Goal: Navigation & Orientation: Find specific page/section

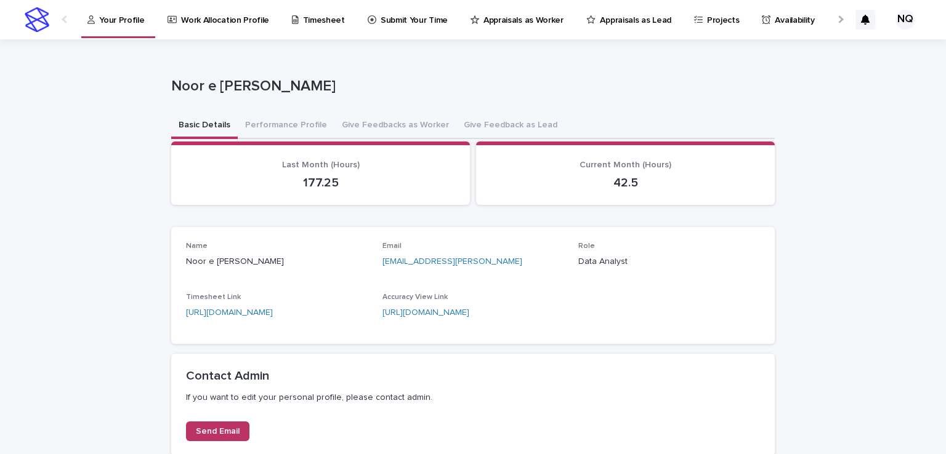
click at [483, 13] on p "Appraisals as Worker" at bounding box center [523, 13] width 80 height 26
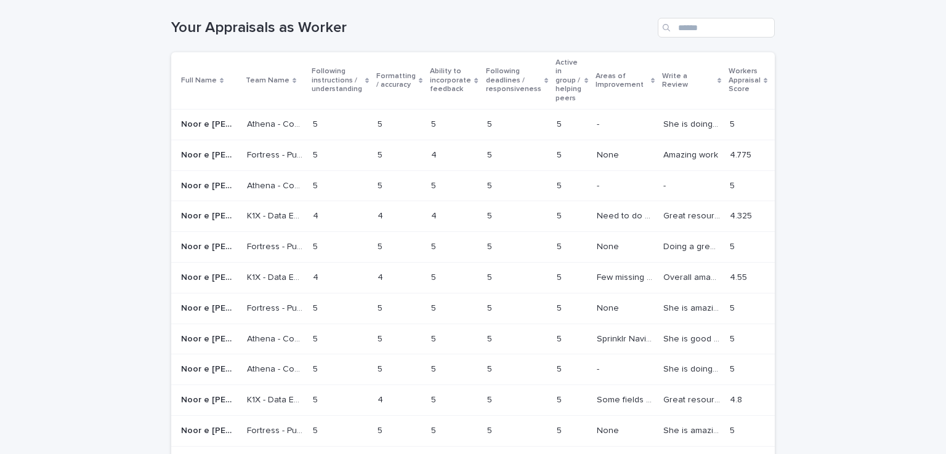
scroll to position [169, 0]
click at [663, 121] on p "She is doing a great job." at bounding box center [692, 124] width 59 height 13
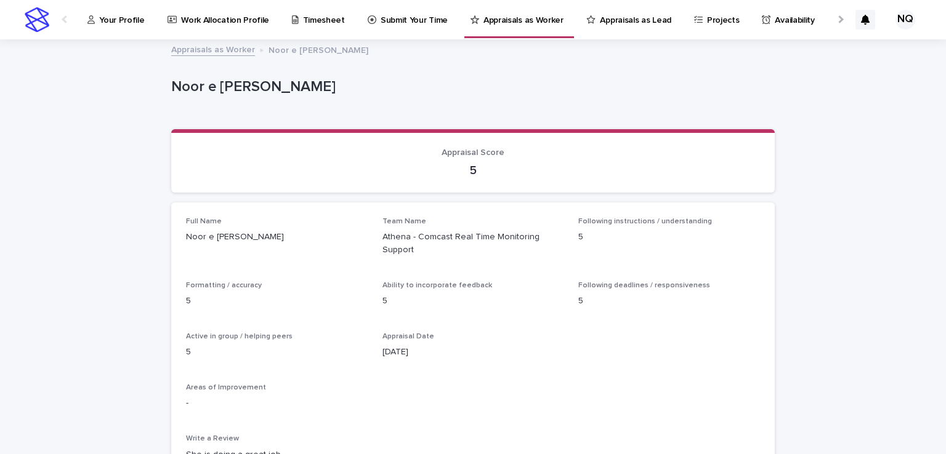
click at [628, 232] on p "5" at bounding box center [669, 237] width 182 height 13
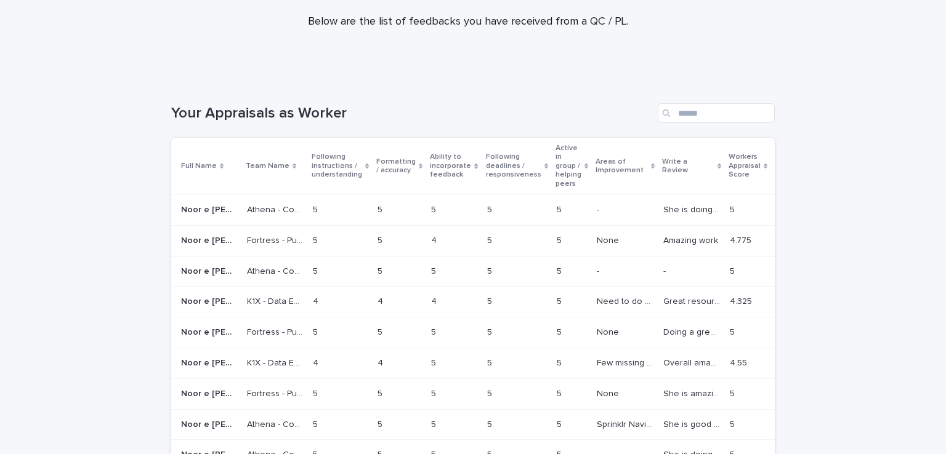
scroll to position [100, 0]
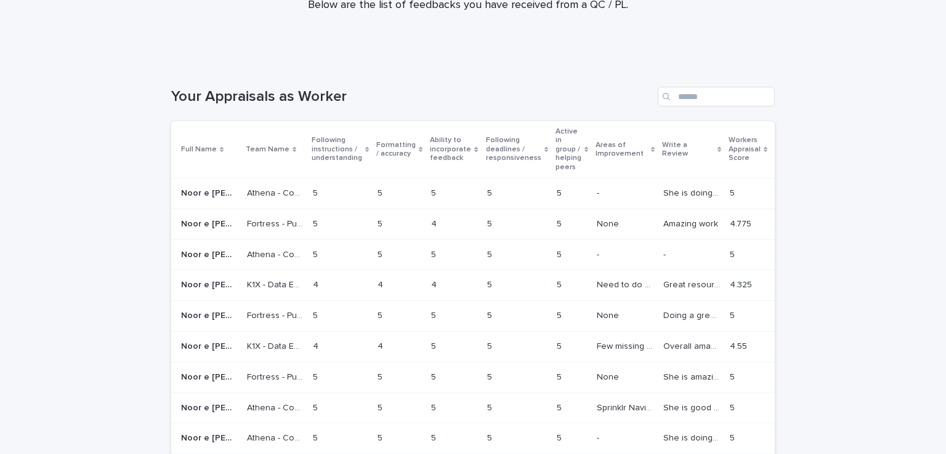
click at [190, 225] on p "Noor e [PERSON_NAME]" at bounding box center [210, 223] width 58 height 13
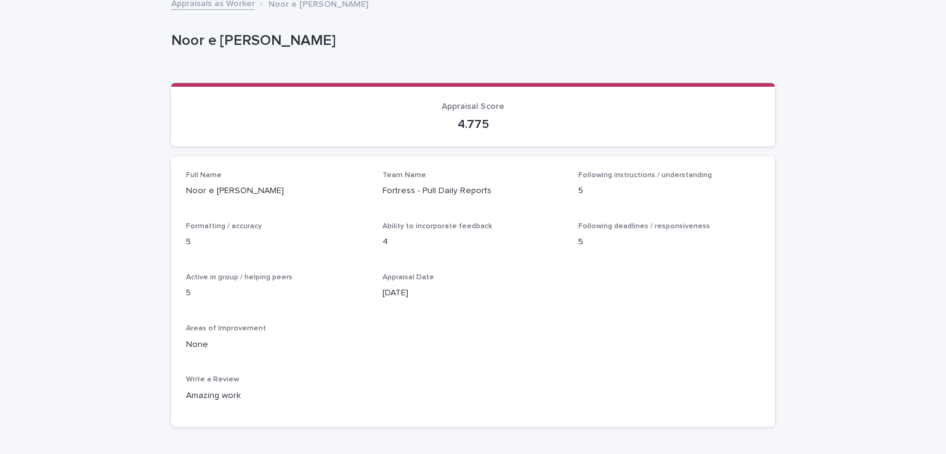
scroll to position [47, 0]
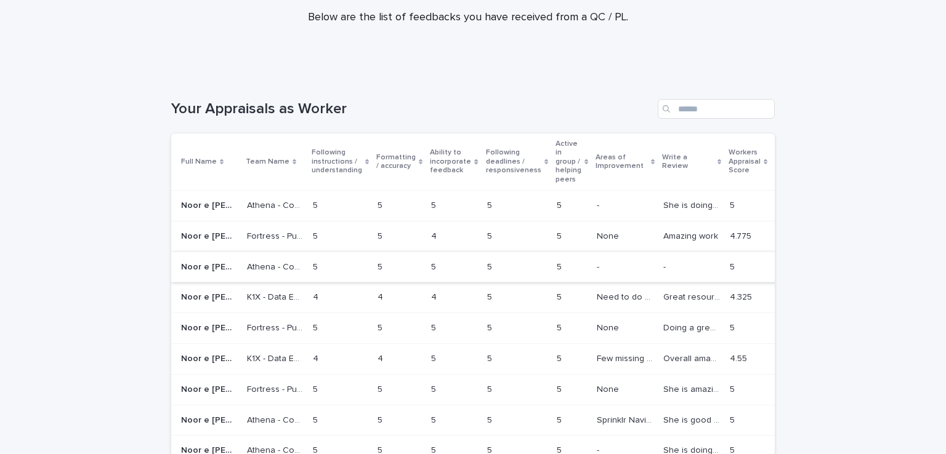
scroll to position [89, 0]
click at [247, 291] on p "K1X - Data Entry" at bounding box center [276, 295] width 58 height 13
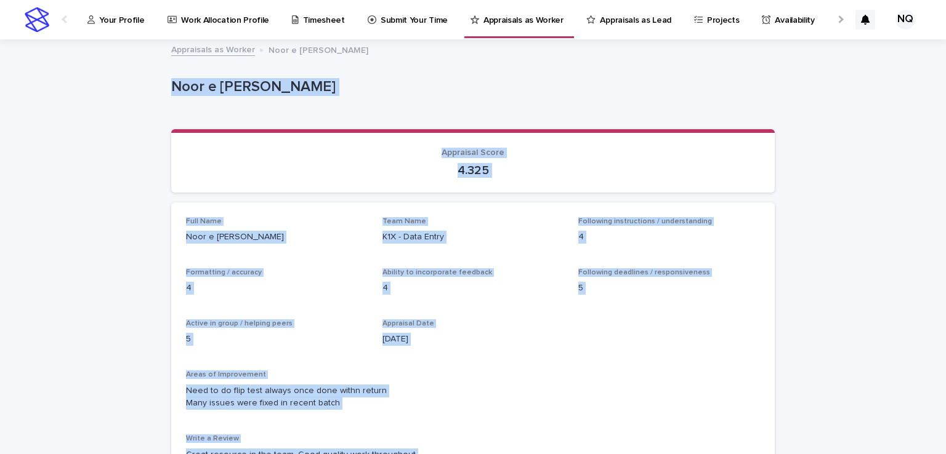
click at [310, 263] on div "Full Name Noor e [PERSON_NAME] Team Name K1X - Data Entry Following instruction…" at bounding box center [473, 344] width 574 height 254
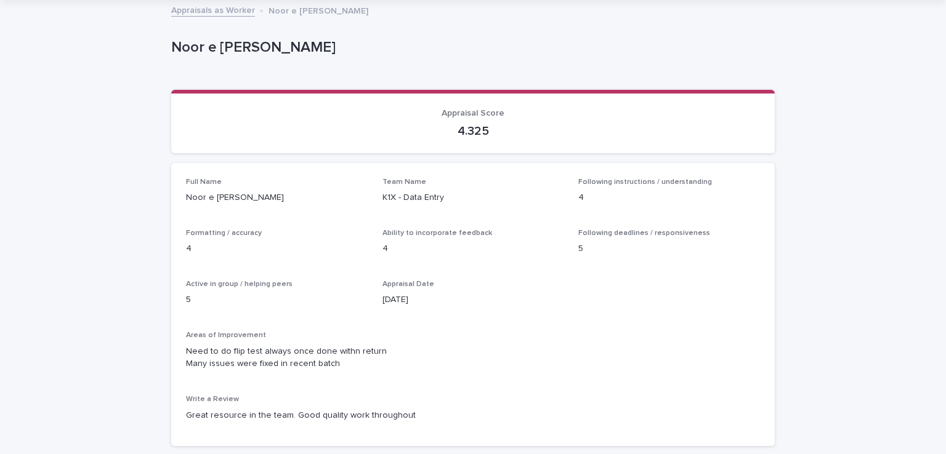
scroll to position [44, 0]
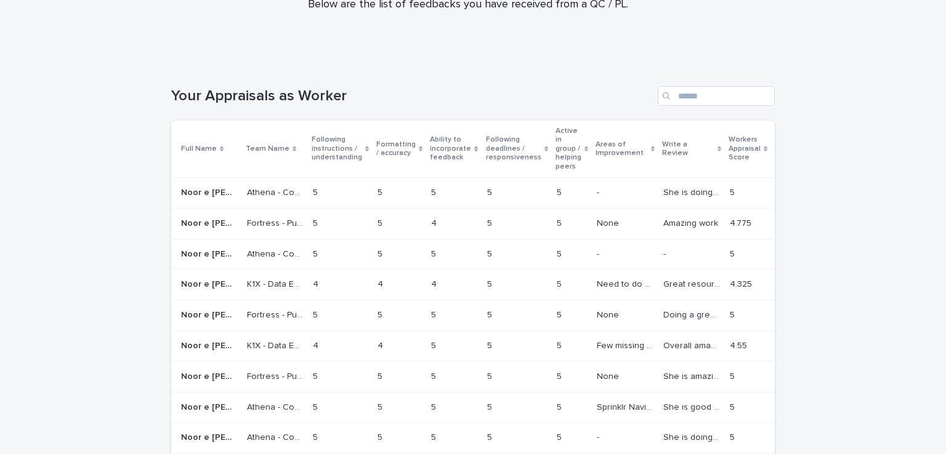
scroll to position [105, 0]
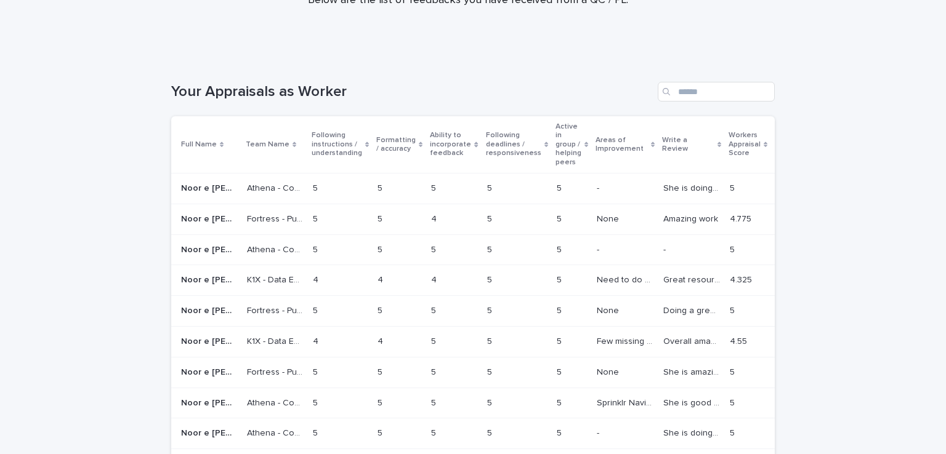
click at [663, 305] on p "Doing a great job <3" at bounding box center [692, 310] width 59 height 13
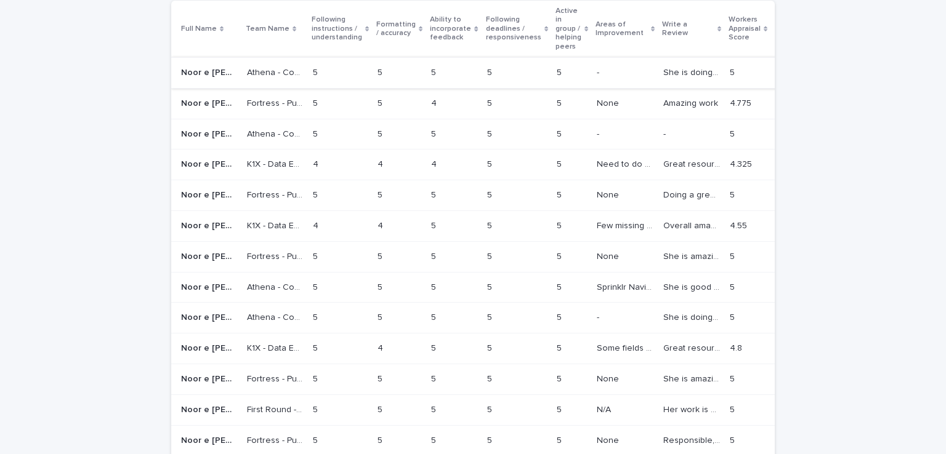
scroll to position [216, 0]
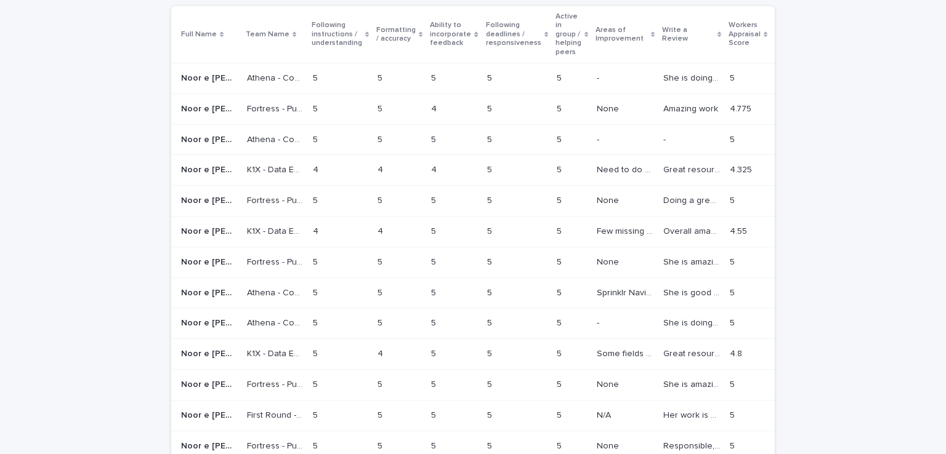
click at [663, 228] on p "Overall amazing team member, got the instructions quickly" at bounding box center [692, 230] width 59 height 13
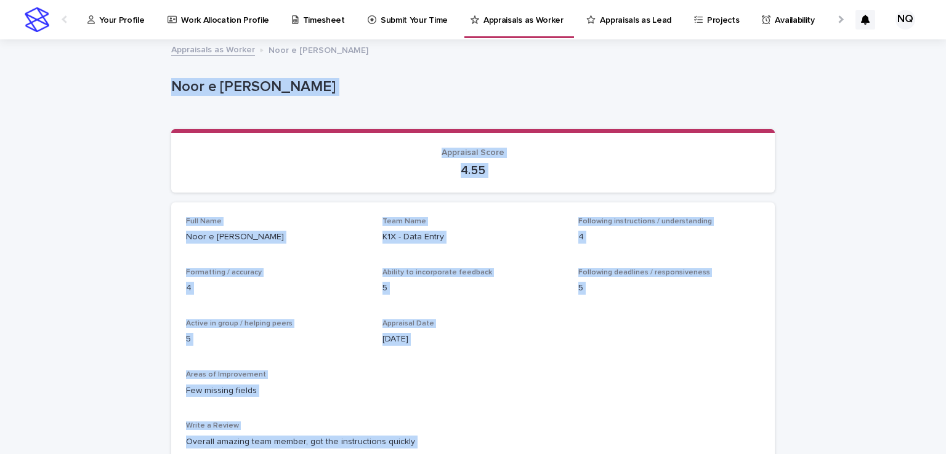
drag, startPoint x: 243, startPoint y: 131, endPoint x: 191, endPoint y: 155, distance: 56.5
click at [191, 155] on p "Appraisal Score" at bounding box center [473, 153] width 574 height 10
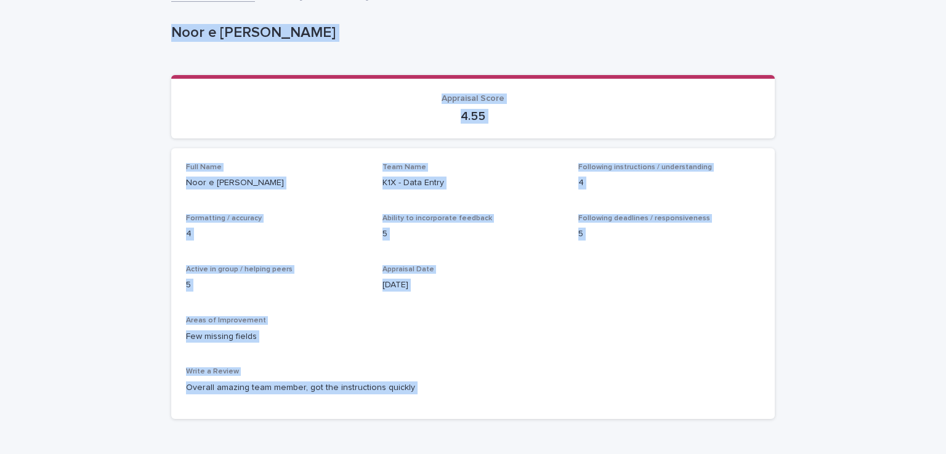
scroll to position [55, 0]
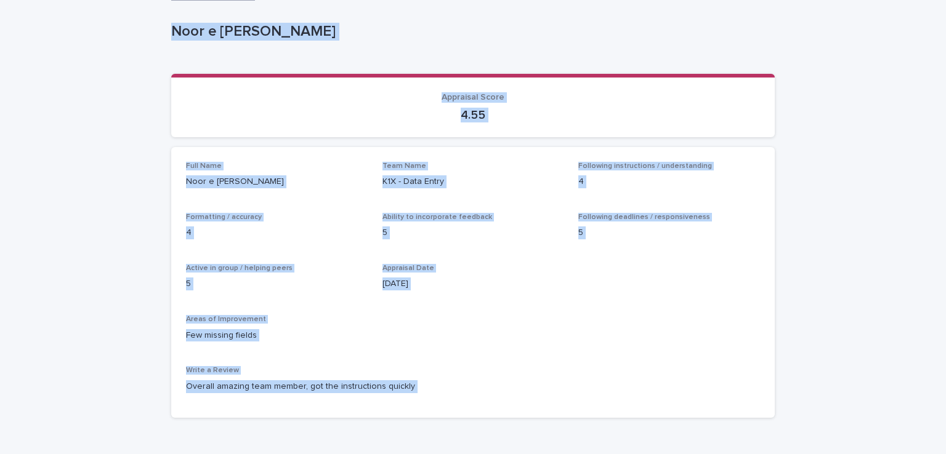
click at [191, 155] on div "Full Name Noor e [PERSON_NAME] Team Name K1X - Data Entry Following instruction…" at bounding box center [472, 282] width 603 height 271
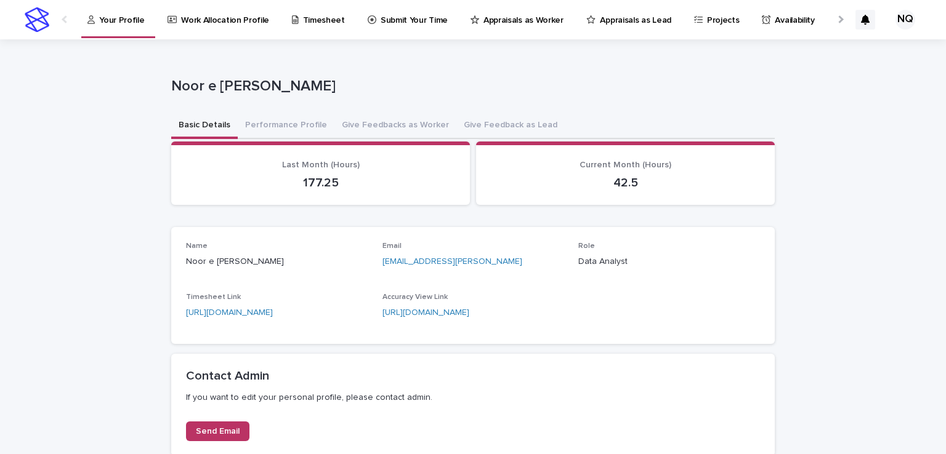
click at [493, 20] on p "Appraisals as Worker" at bounding box center [523, 13] width 80 height 26
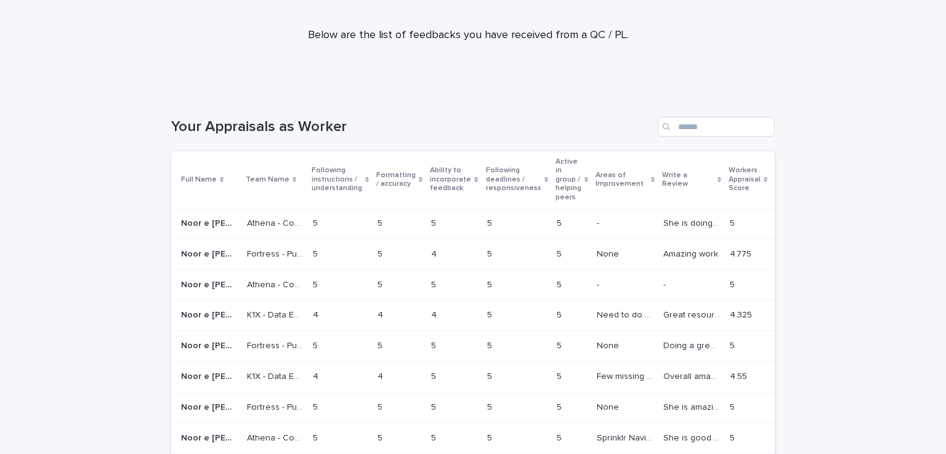
scroll to position [116, 0]
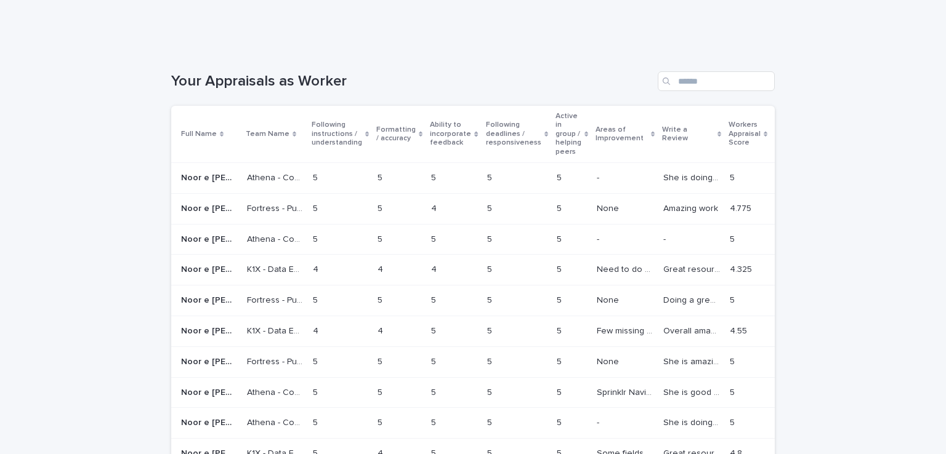
click at [247, 355] on p "Fortress - Pull Daily Reports" at bounding box center [276, 361] width 58 height 13
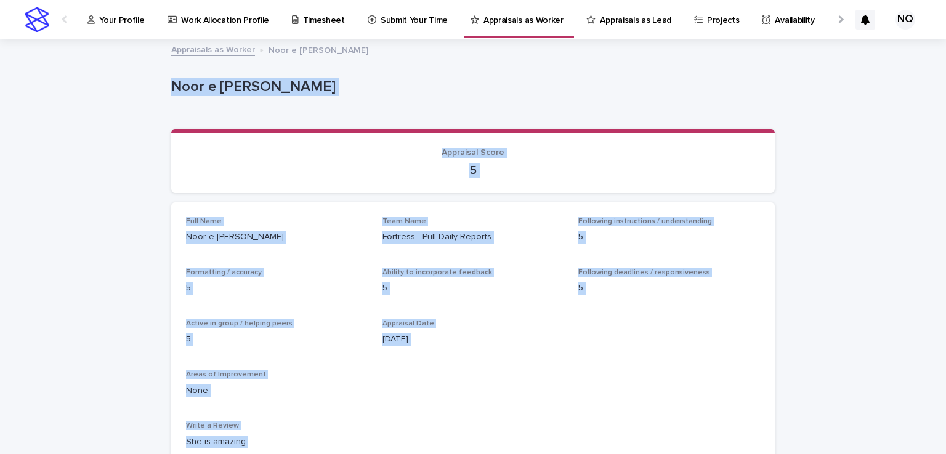
click at [408, 172] on p "5" at bounding box center [473, 170] width 574 height 15
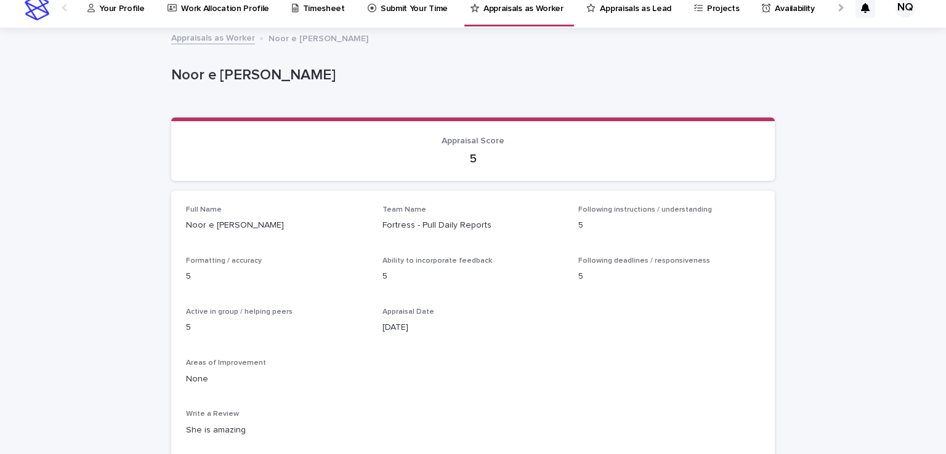
scroll to position [14, 0]
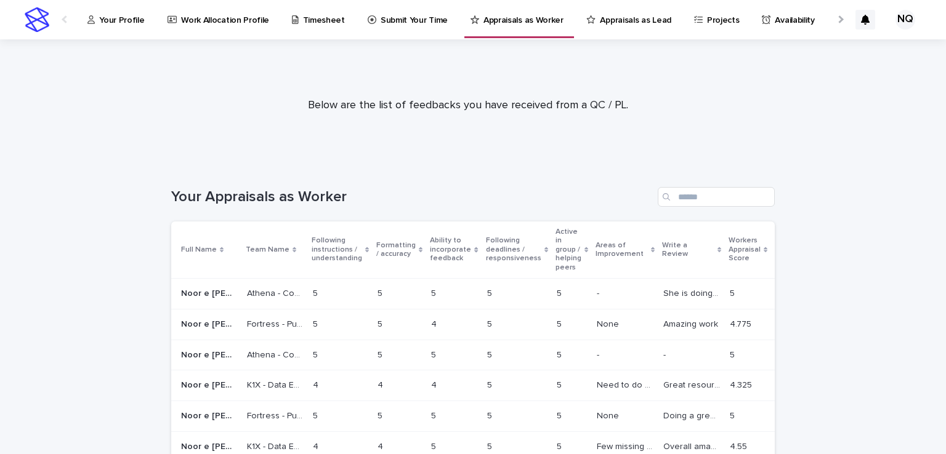
click at [518, 200] on h1 "Your Appraisals as Worker" at bounding box center [412, 197] width 482 height 18
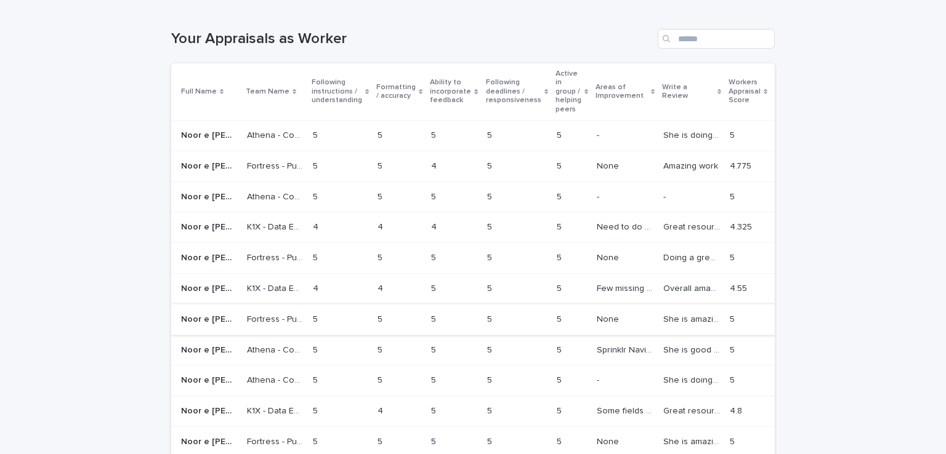
scroll to position [159, 0]
click at [663, 350] on p "She is good with categorisation and understands core concepts well." at bounding box center [692, 348] width 59 height 13
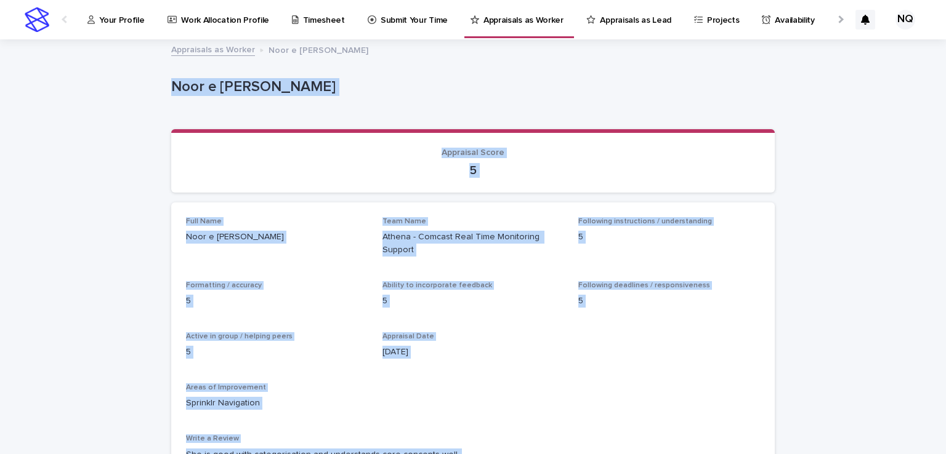
click at [528, 210] on div "Full Name Noor e [PERSON_NAME] Team Name [PERSON_NAME] - Comcast Real Time Moni…" at bounding box center [472, 345] width 603 height 284
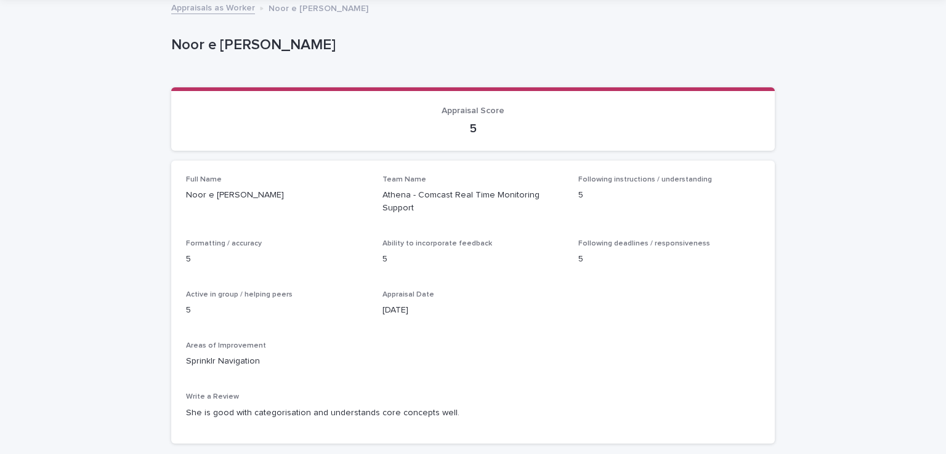
scroll to position [49, 0]
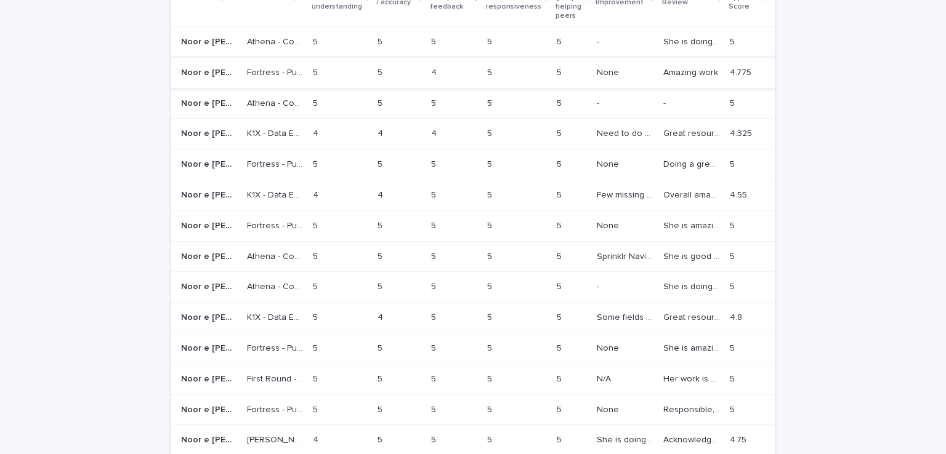
scroll to position [253, 0]
click at [663, 281] on p "She is doing good so far." at bounding box center [692, 284] width 59 height 13
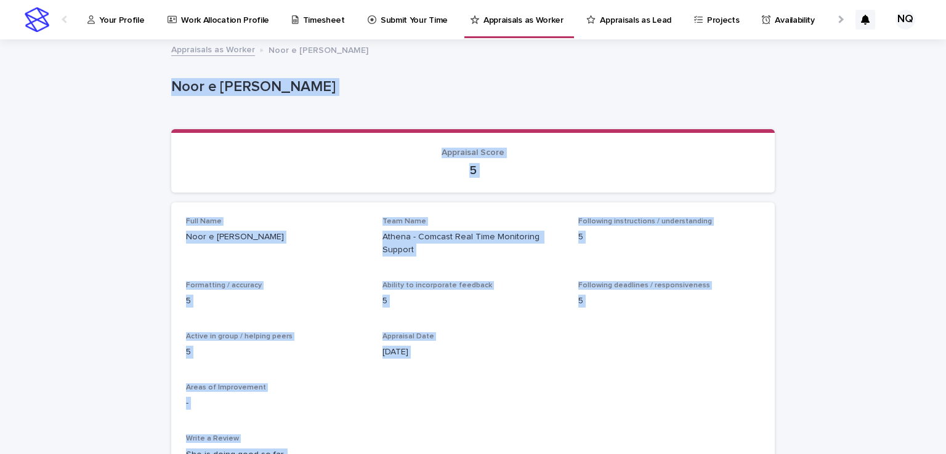
click at [530, 153] on p "Appraisal Score" at bounding box center [473, 153] width 574 height 10
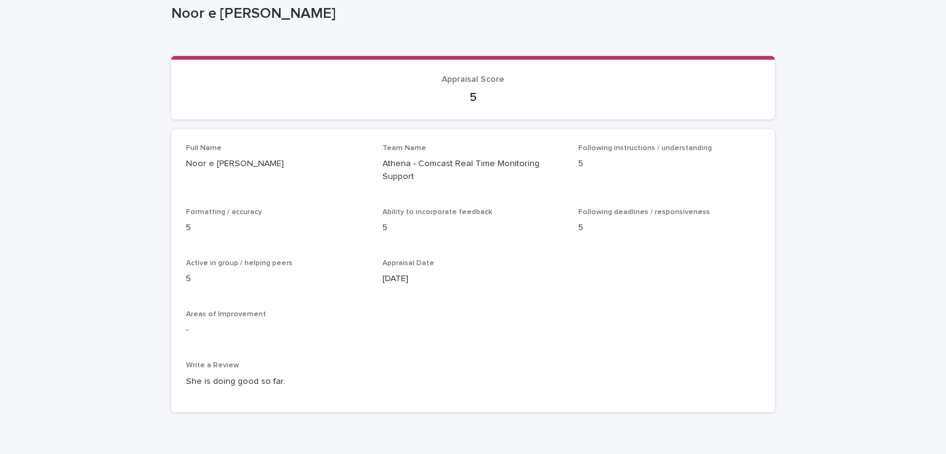
scroll to position [91, 0]
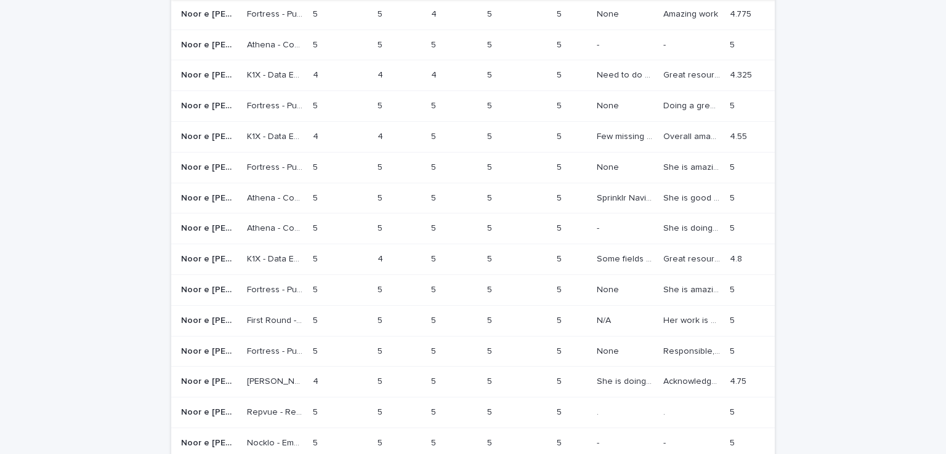
scroll to position [312, 0]
click at [663, 259] on p "Great resource to the team" at bounding box center [692, 257] width 59 height 13
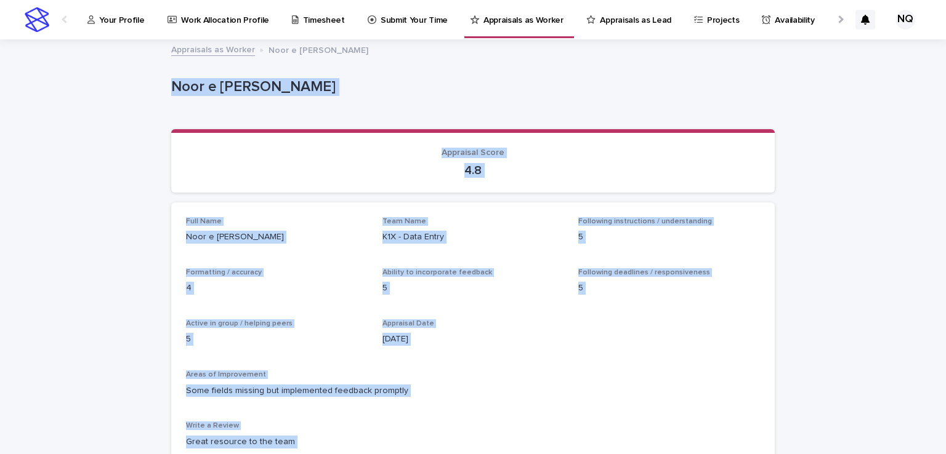
click at [615, 193] on div "Loading... Saving… Appraisal Score 4.8" at bounding box center [472, 165] width 603 height 73
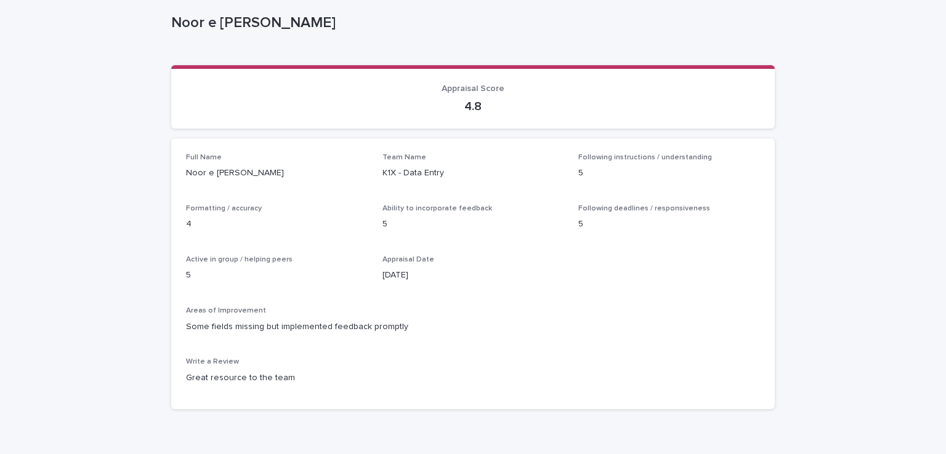
scroll to position [66, 0]
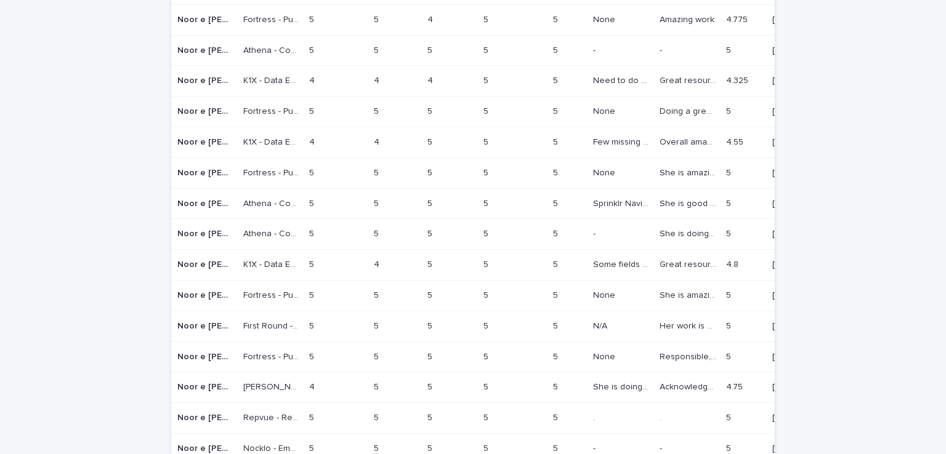
scroll to position [315, 0]
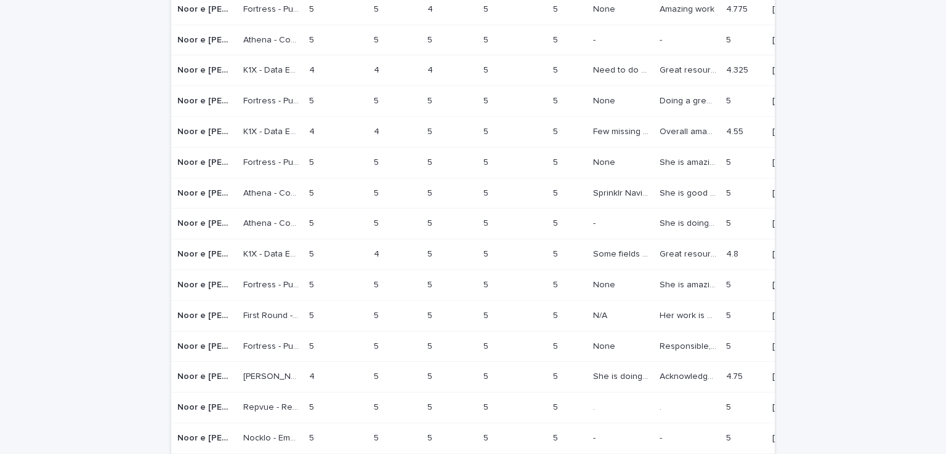
click at [659, 279] on p "She is amazing, takes responsibility of her work and does the job timely" at bounding box center [688, 284] width 59 height 13
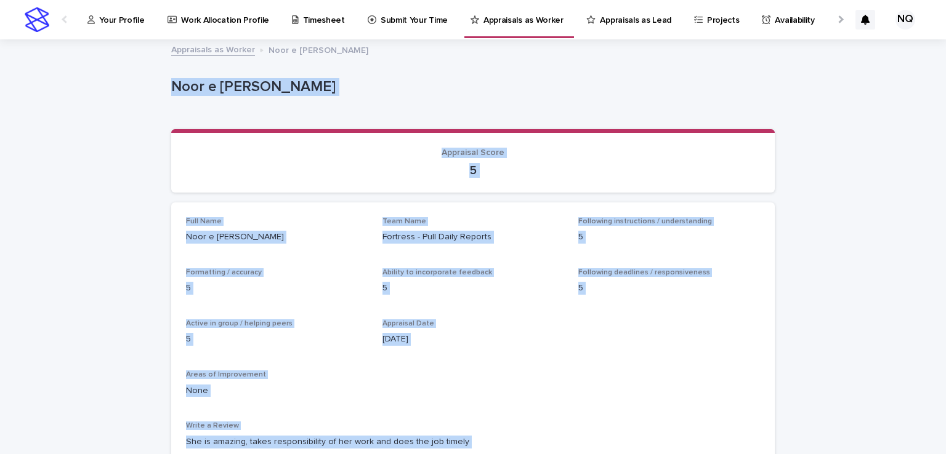
click at [390, 185] on section "Appraisal Score 5" at bounding box center [472, 160] width 603 height 63
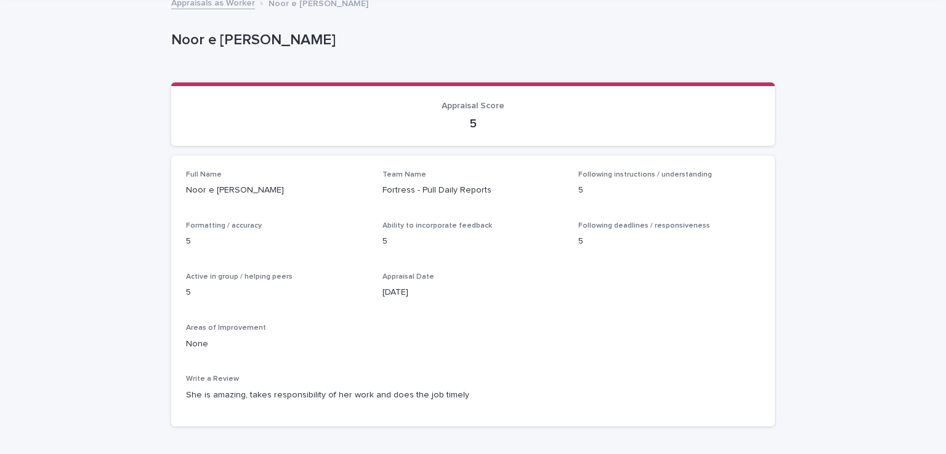
scroll to position [47, 0]
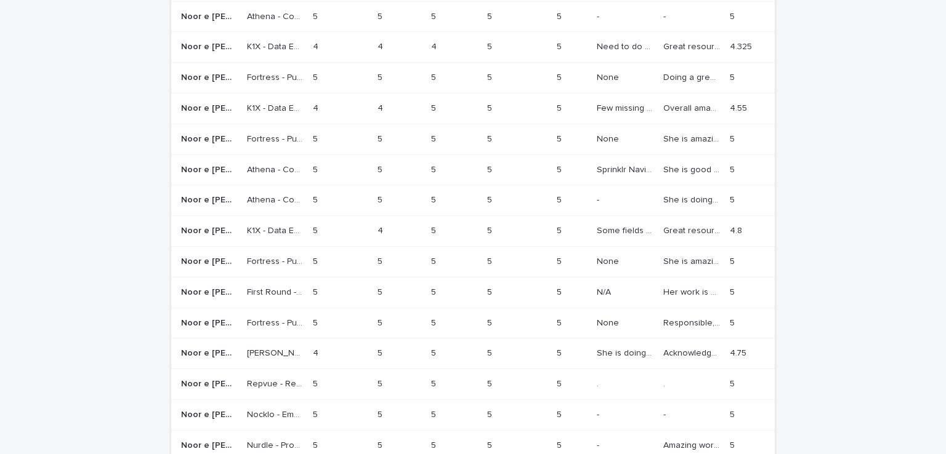
scroll to position [342, 0]
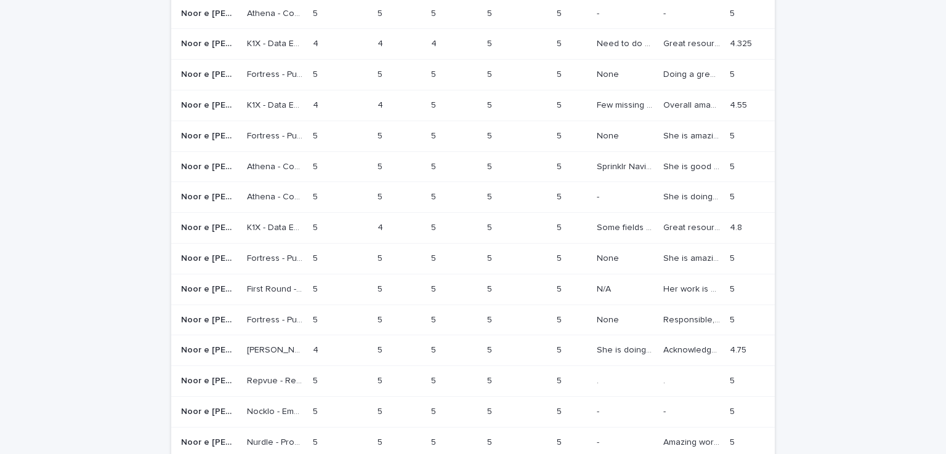
click at [663, 284] on p "Her work is good." at bounding box center [692, 288] width 59 height 13
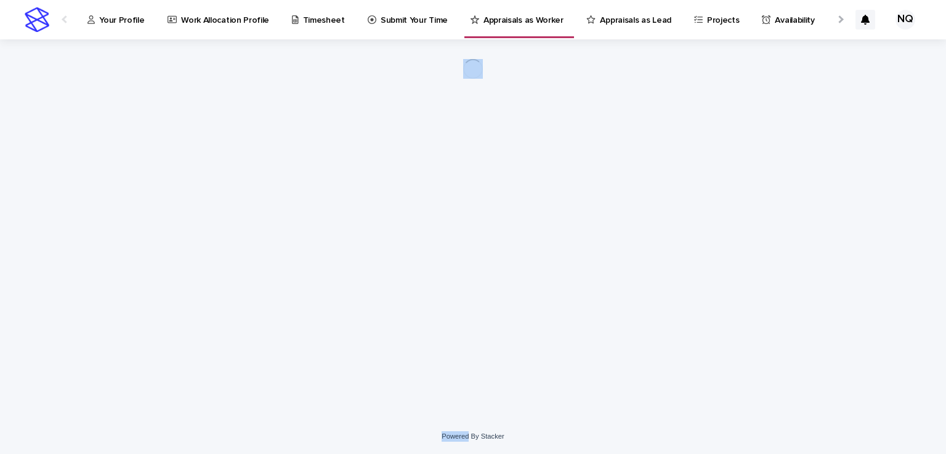
click at [396, 233] on div "Loading... Saving… Loading... Saving…" at bounding box center [473, 213] width 616 height 349
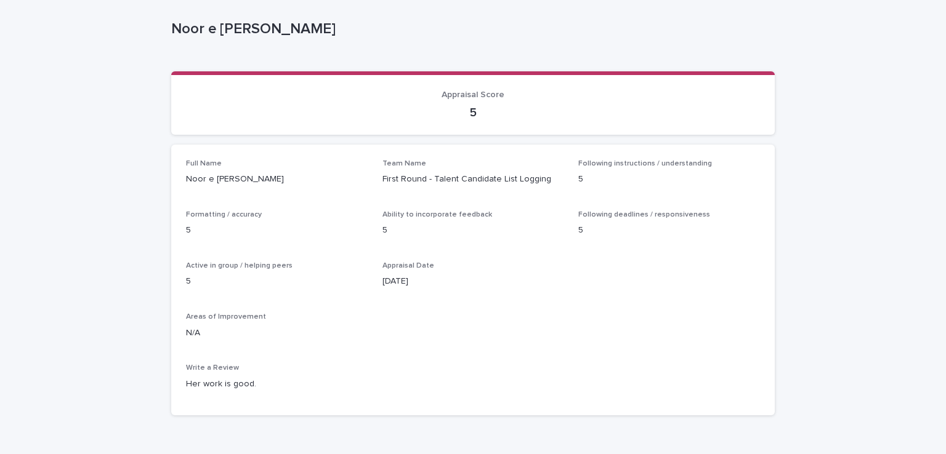
scroll to position [59, 0]
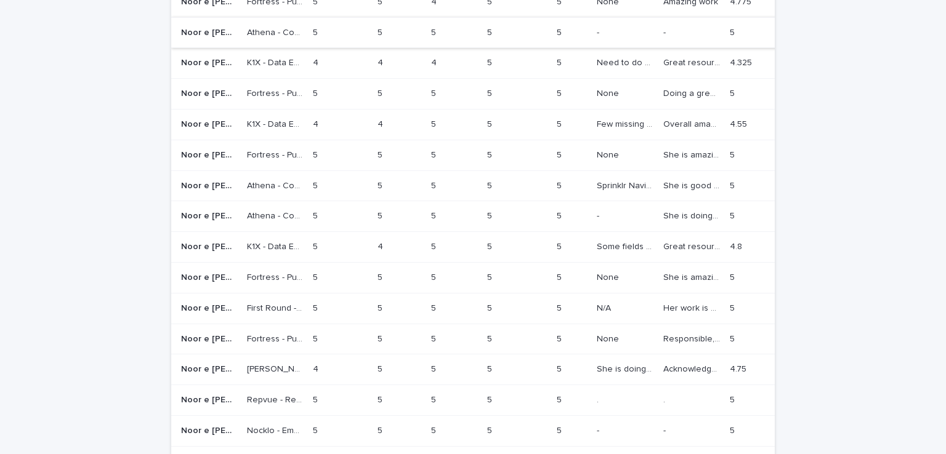
scroll to position [328, 0]
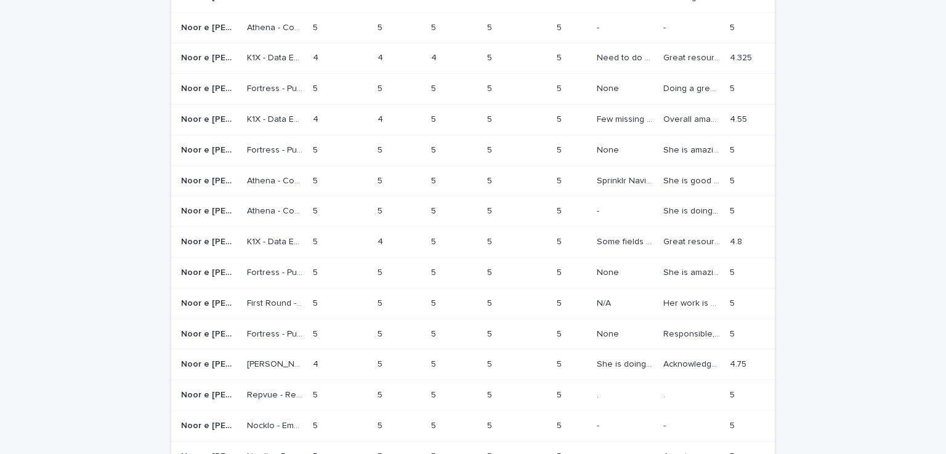
click at [663, 327] on p "Responsible, delivers good quality work <3" at bounding box center [692, 333] width 59 height 13
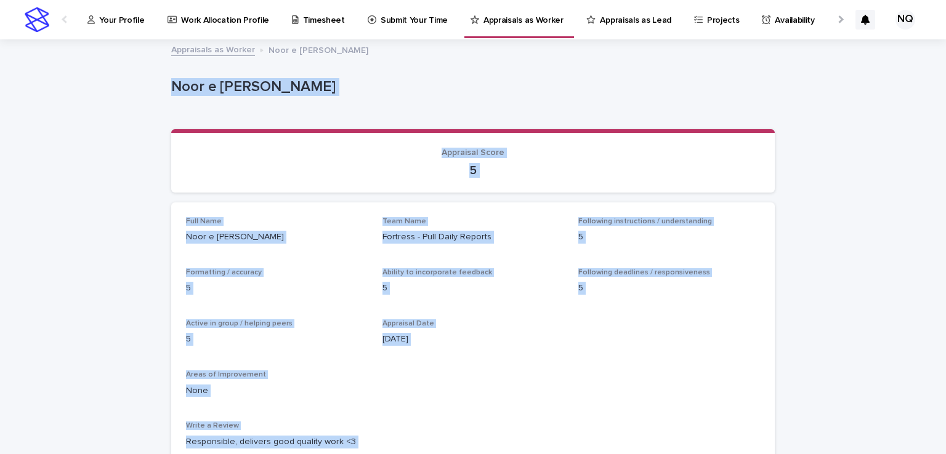
click at [407, 237] on p "Fortress - Pull Daily Reports" at bounding box center [473, 237] width 182 height 13
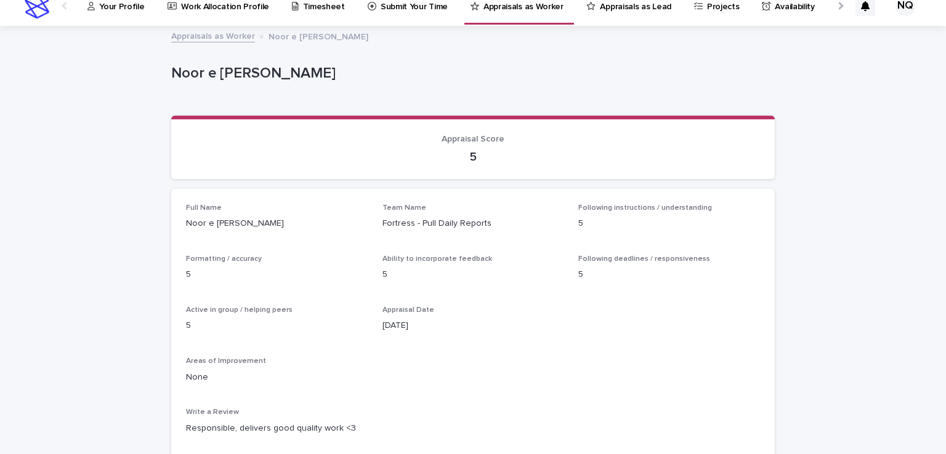
scroll to position [14, 0]
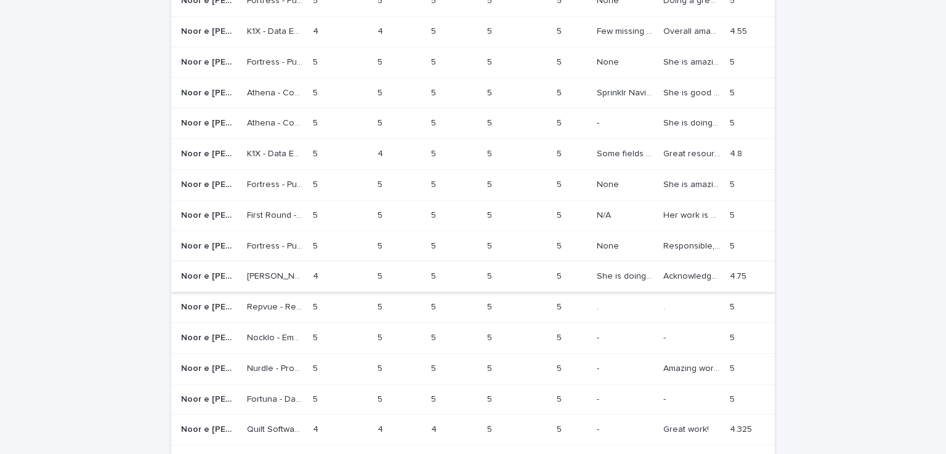
scroll to position [416, 0]
click at [663, 281] on div "Acknowledge her mistakes and speak up her concerns. Acknowledge her mistakes an…" at bounding box center [691, 276] width 57 height 20
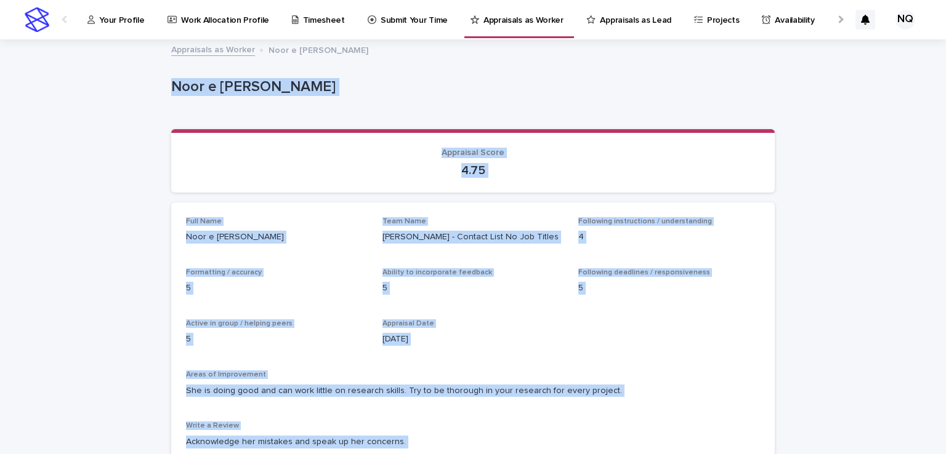
click at [464, 235] on p "[PERSON_NAME] - Contact List No Job Titles" at bounding box center [473, 237] width 182 height 13
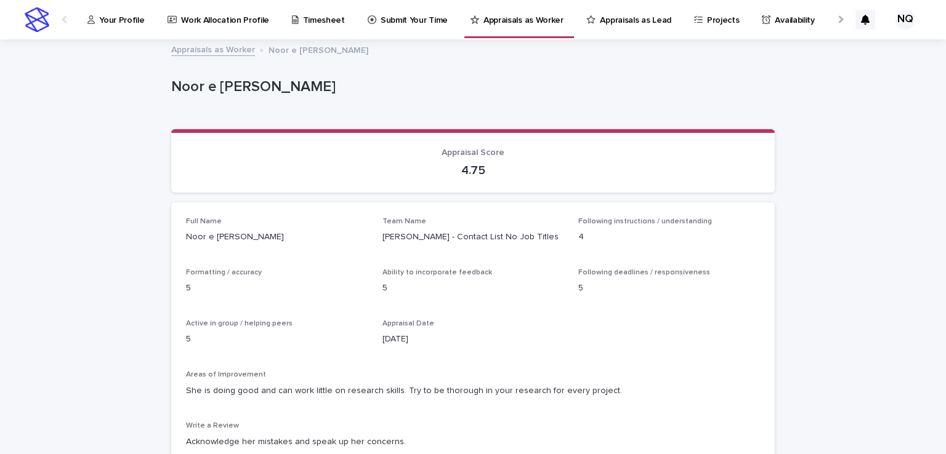
scroll to position [32, 0]
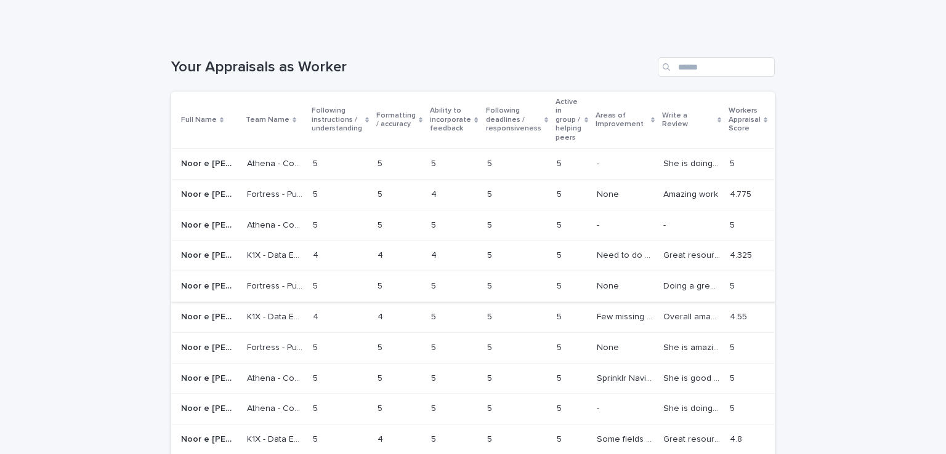
scroll to position [133, 0]
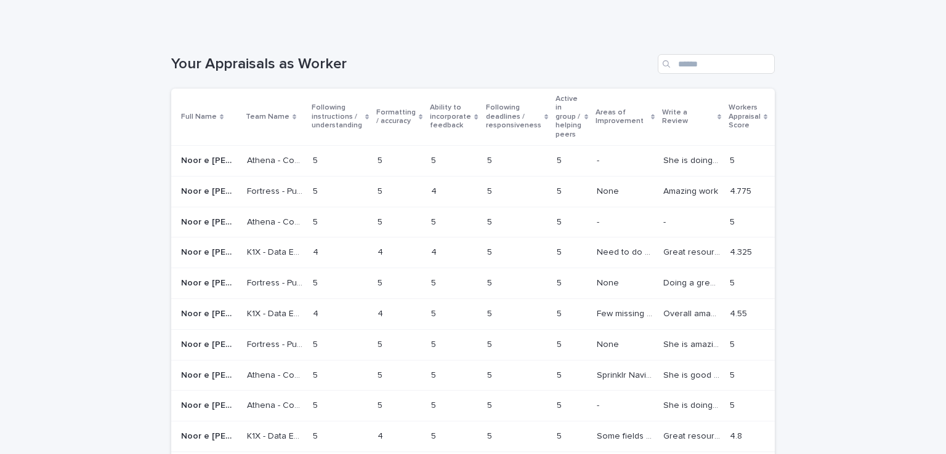
click at [663, 158] on p "She is doing a great job." at bounding box center [692, 159] width 59 height 13
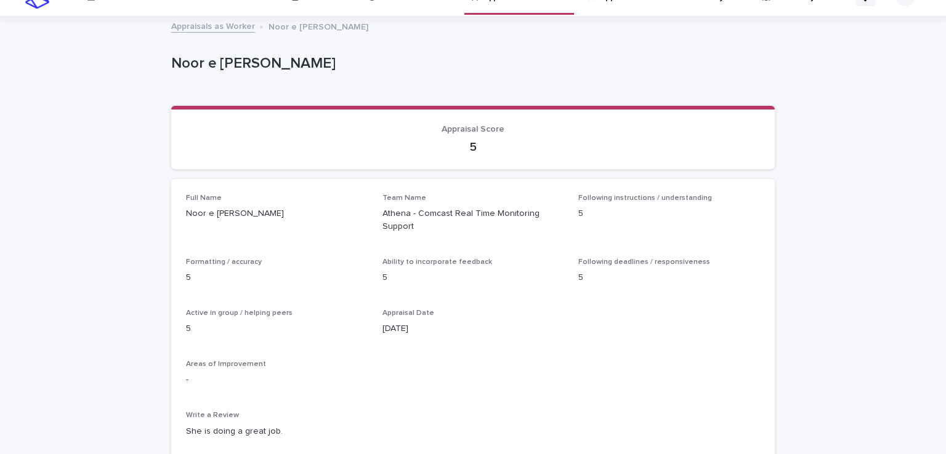
scroll to position [70, 0]
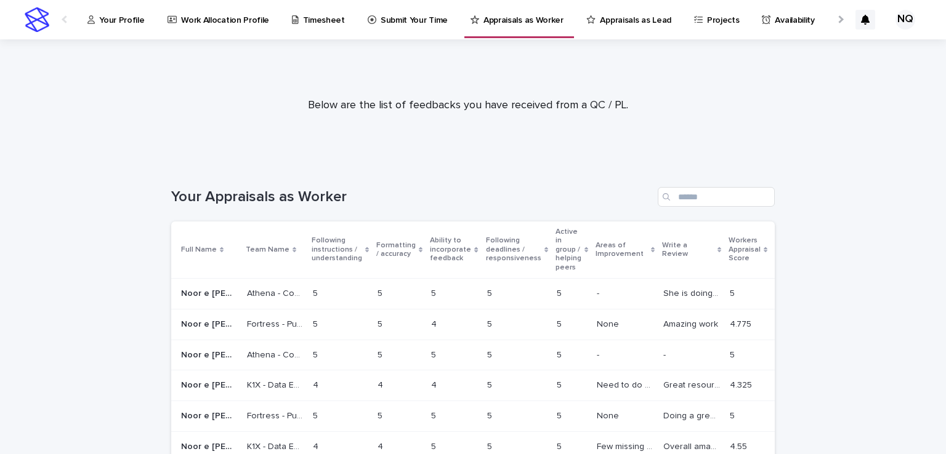
click at [663, 353] on p at bounding box center [691, 355] width 57 height 10
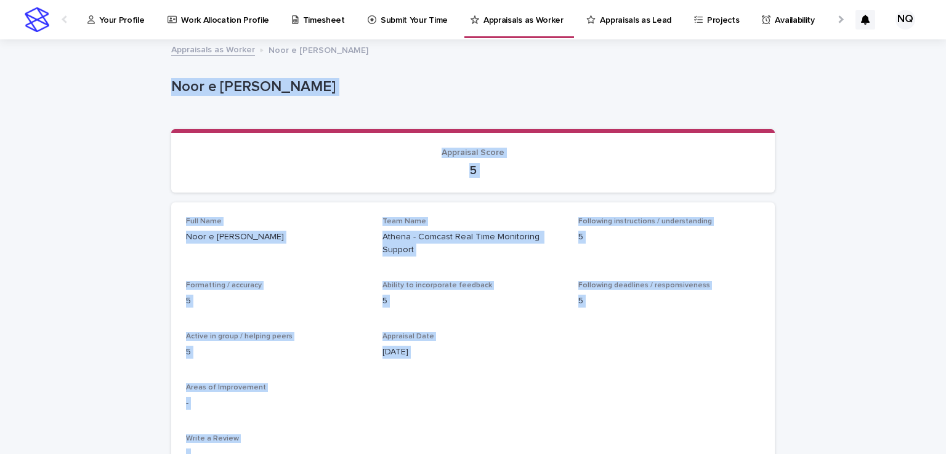
click at [505, 250] on p "Athena - Comcast Real Time Monitoring Support" at bounding box center [473, 244] width 182 height 26
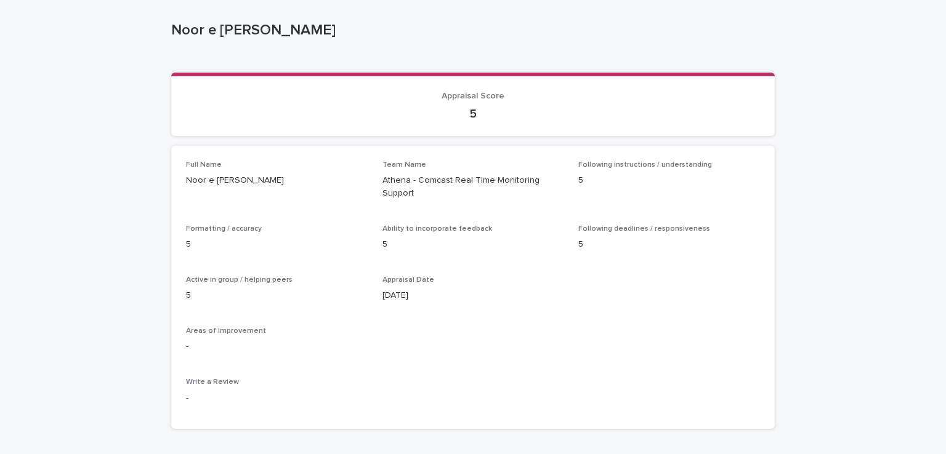
scroll to position [39, 0]
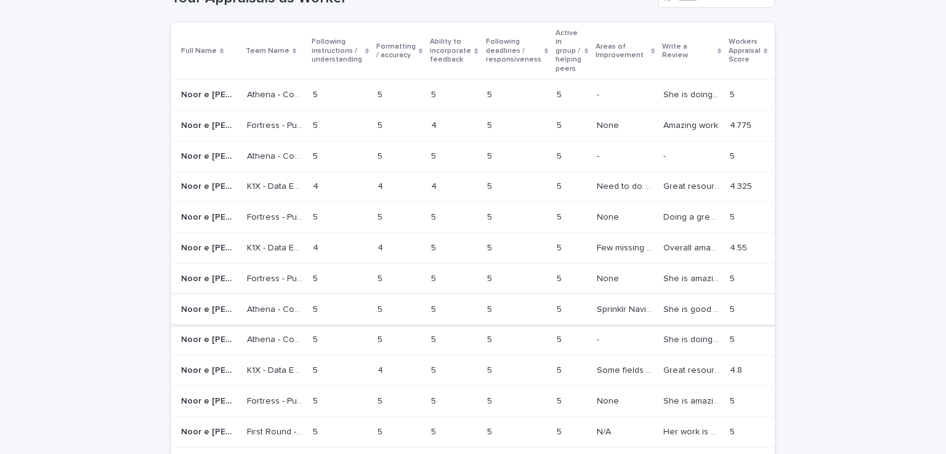
scroll to position [202, 0]
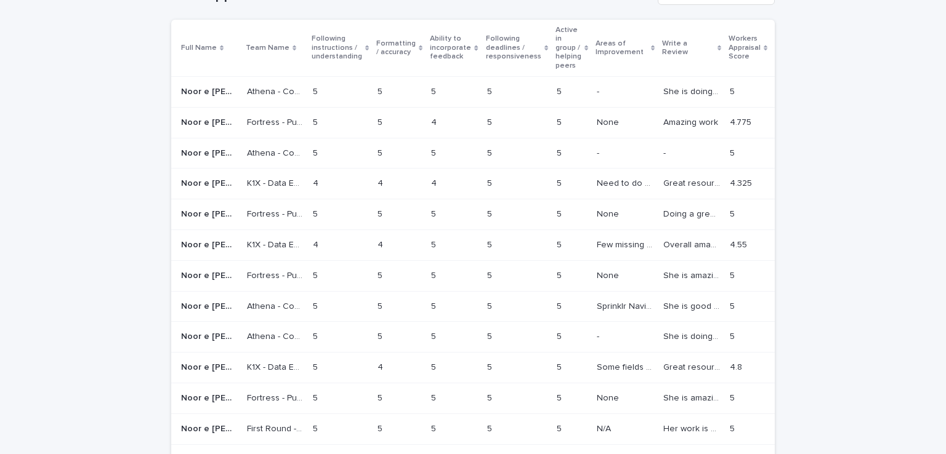
click at [663, 302] on p "She is good with categorisation and understands core concepts well." at bounding box center [692, 305] width 59 height 13
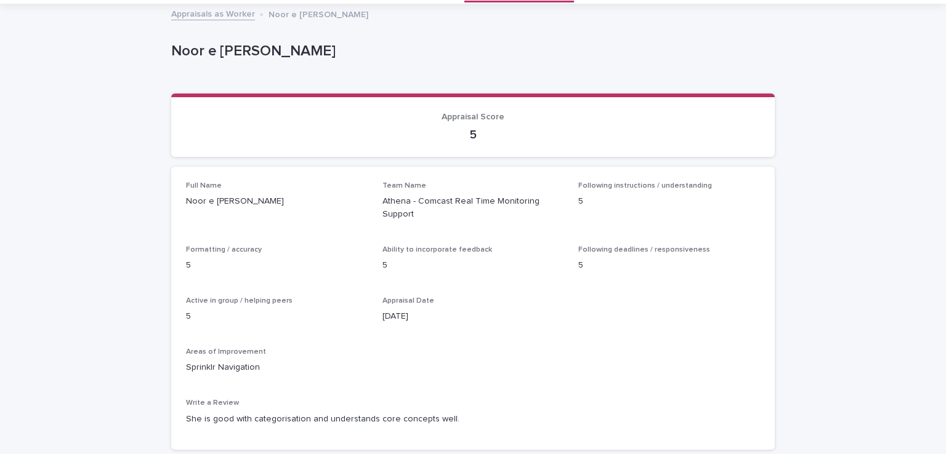
scroll to position [42, 0]
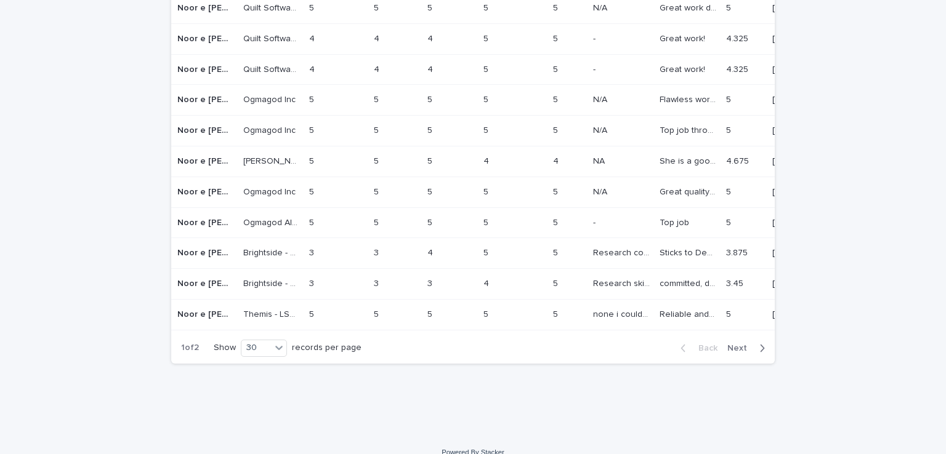
scroll to position [869, 0]
click at [659, 307] on p "Reliable and good quality work :)" at bounding box center [688, 313] width 59 height 13
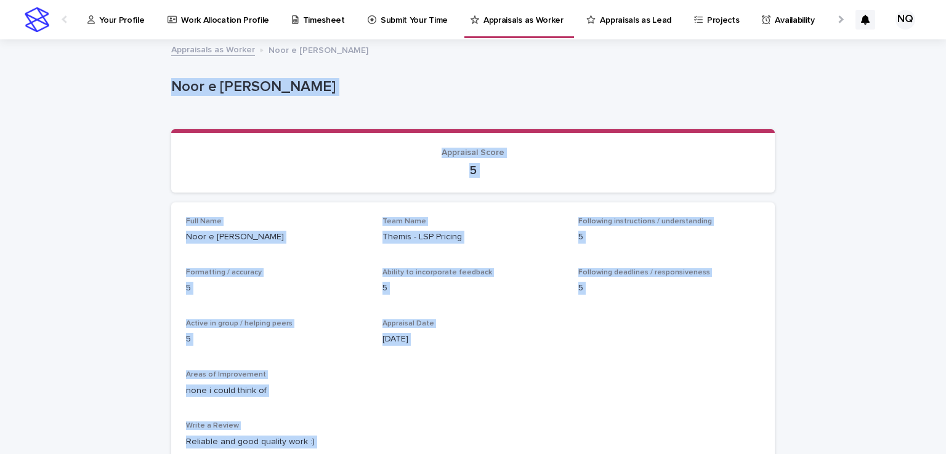
click at [395, 302] on div "Ability to incorporate feedback 5" at bounding box center [473, 286] width 182 height 36
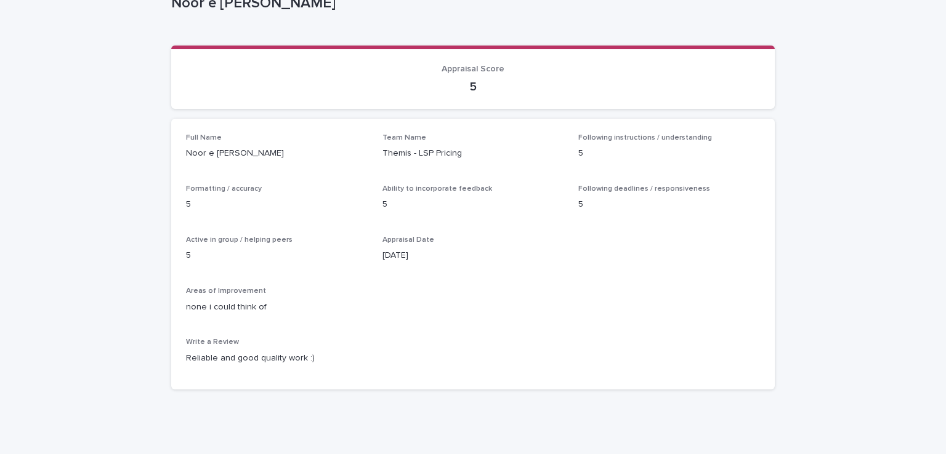
scroll to position [86, 0]
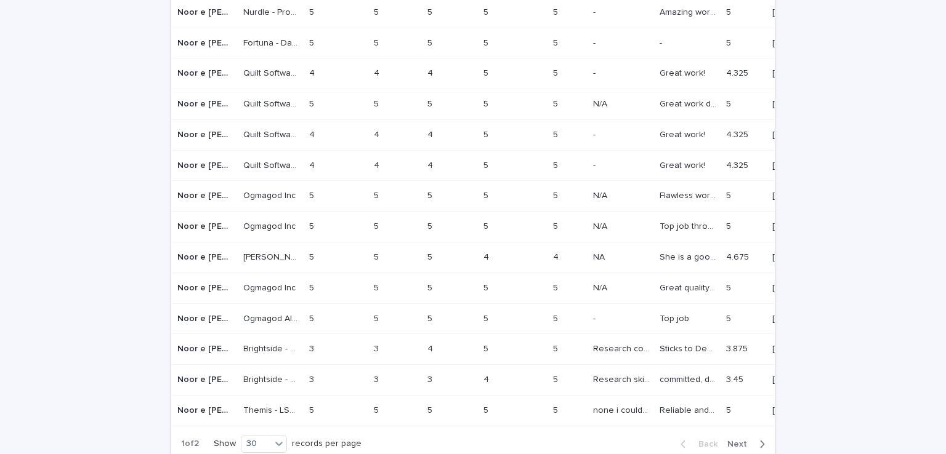
scroll to position [890, 0]
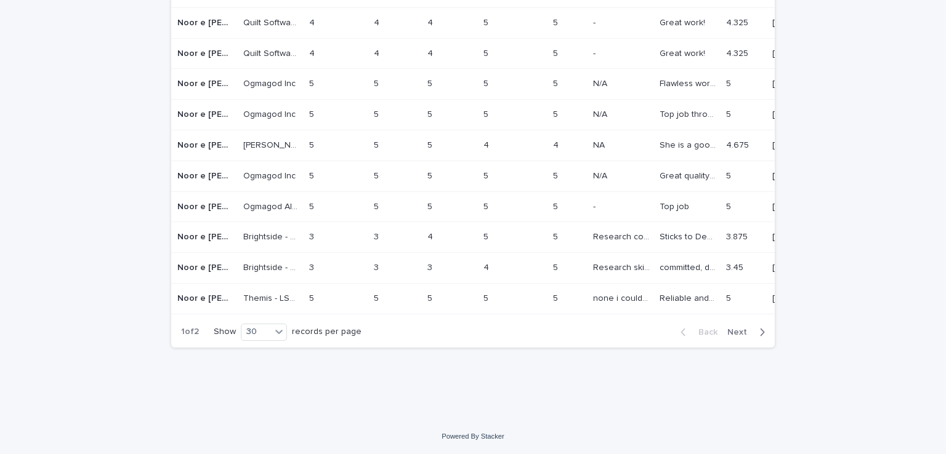
click at [738, 331] on span "Next" at bounding box center [740, 332] width 27 height 9
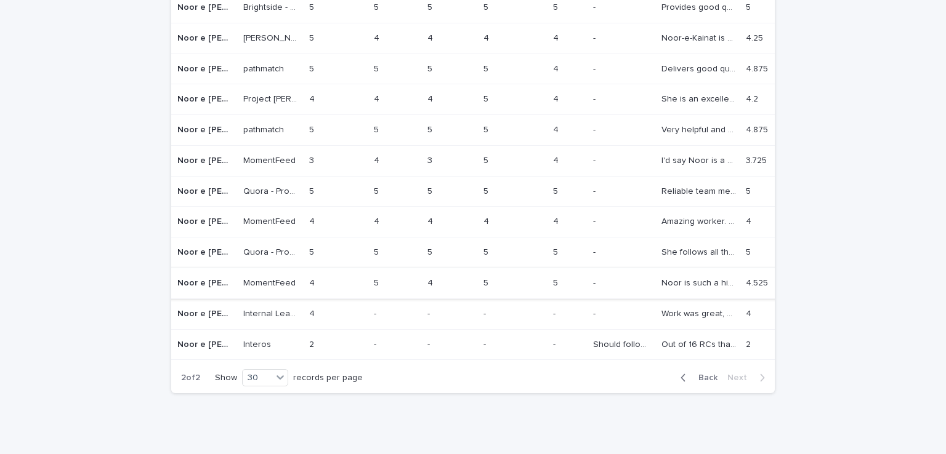
scroll to position [746, 0]
click at [661, 343] on p "Out of 16 RCs that she found, 15 were invalid. Lacks understanding of concepts.…" at bounding box center [699, 344] width 77 height 13
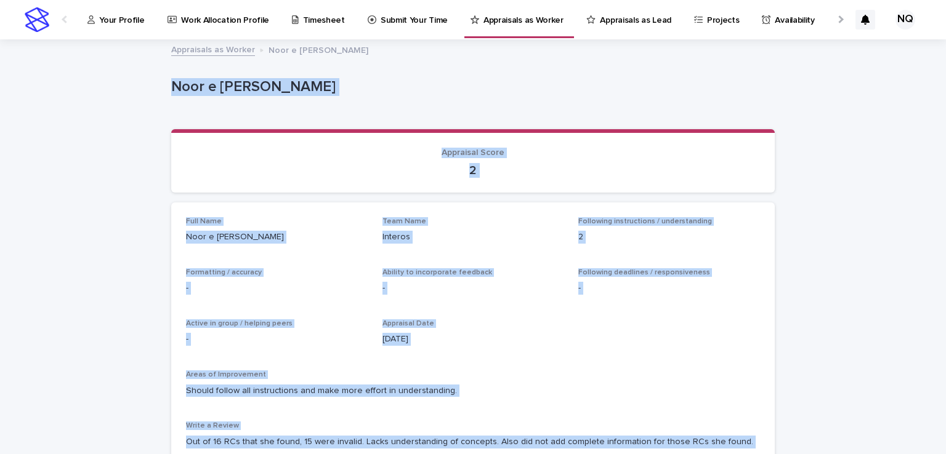
click at [456, 200] on div "Loading... Saving… Appraisal Score 2" at bounding box center [472, 165] width 603 height 73
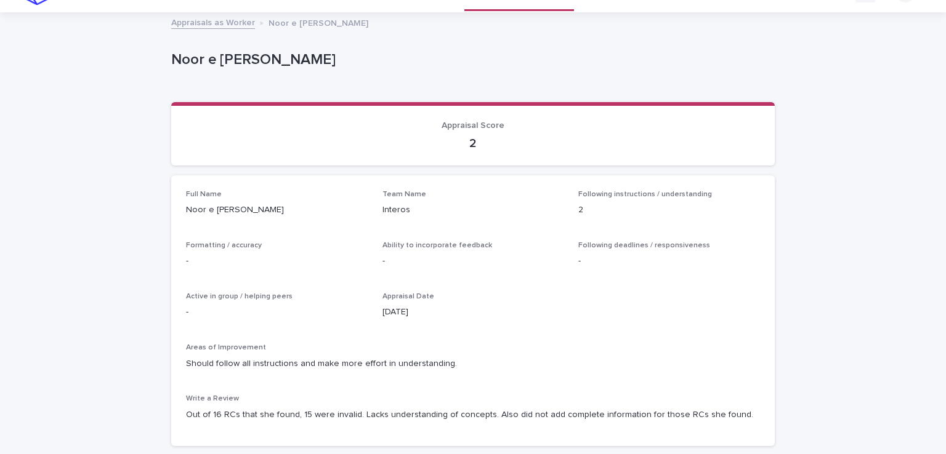
scroll to position [28, 0]
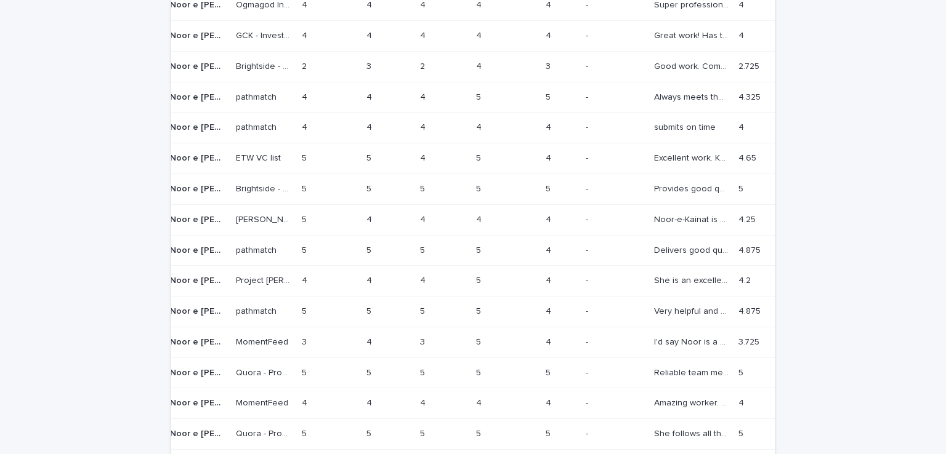
scroll to position [565, 0]
click at [654, 214] on p "Noor-e-Kainat is very detail oriented and this will help her in the future" at bounding box center [692, 218] width 77 height 13
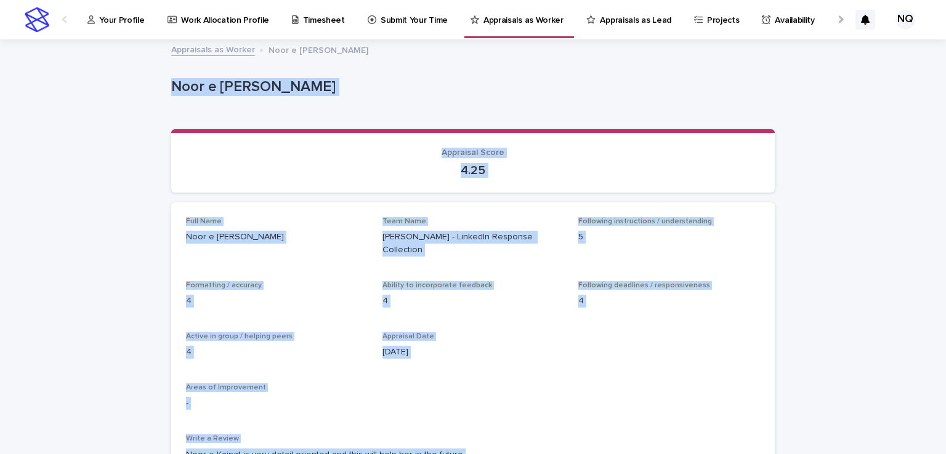
click at [373, 246] on div "Full Name Noor e [PERSON_NAME] Team Name [PERSON_NAME] - LinkedIn Response Coll…" at bounding box center [473, 344] width 574 height 254
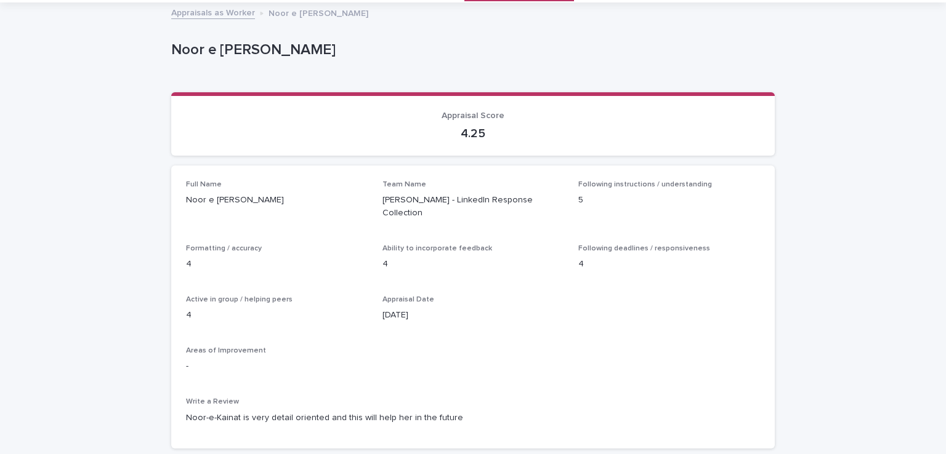
scroll to position [37, 0]
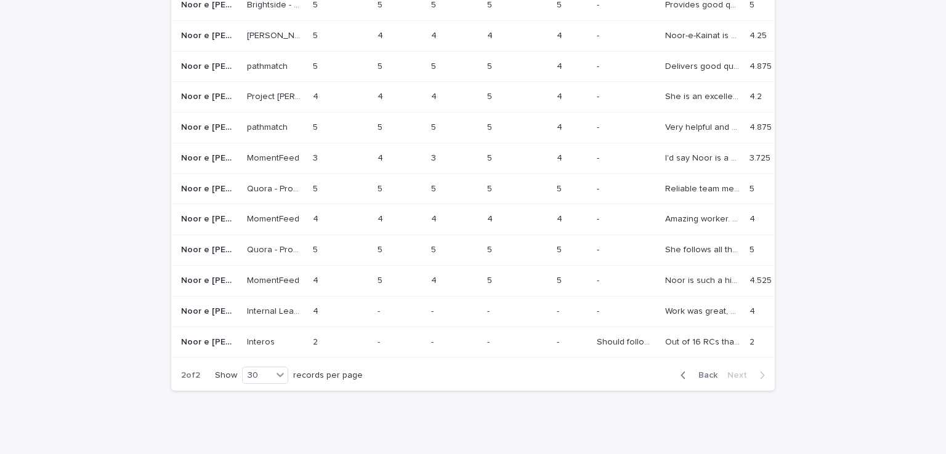
scroll to position [757, 0]
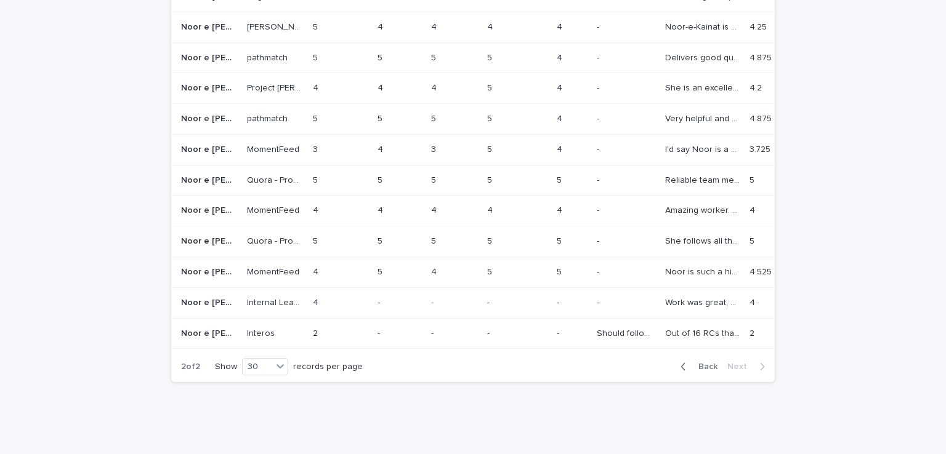
click at [683, 373] on div "button" at bounding box center [685, 366] width 10 height 11
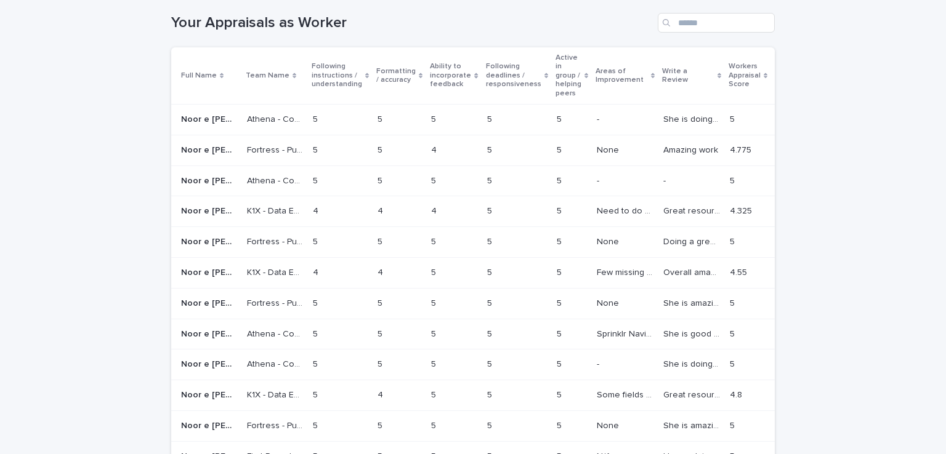
scroll to position [164, 0]
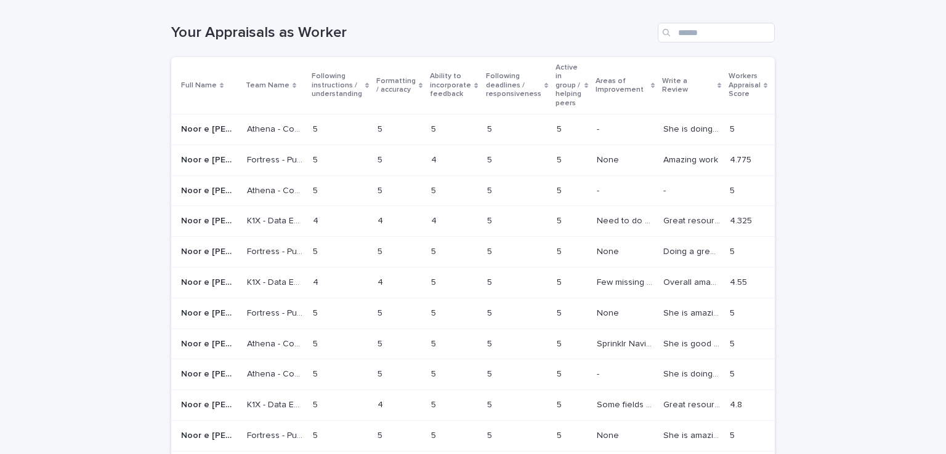
click at [730, 153] on p "4.775" at bounding box center [742, 159] width 24 height 13
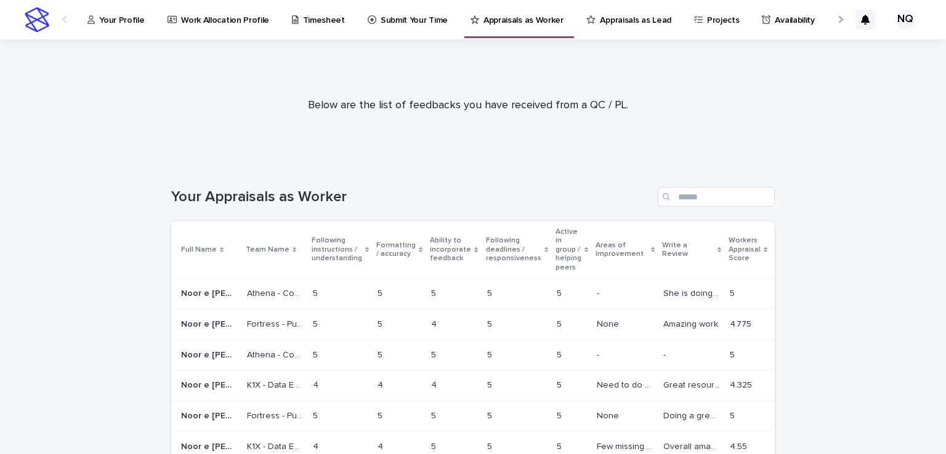
click at [204, 12] on p "Work Allocation Profile" at bounding box center [225, 13] width 88 height 26
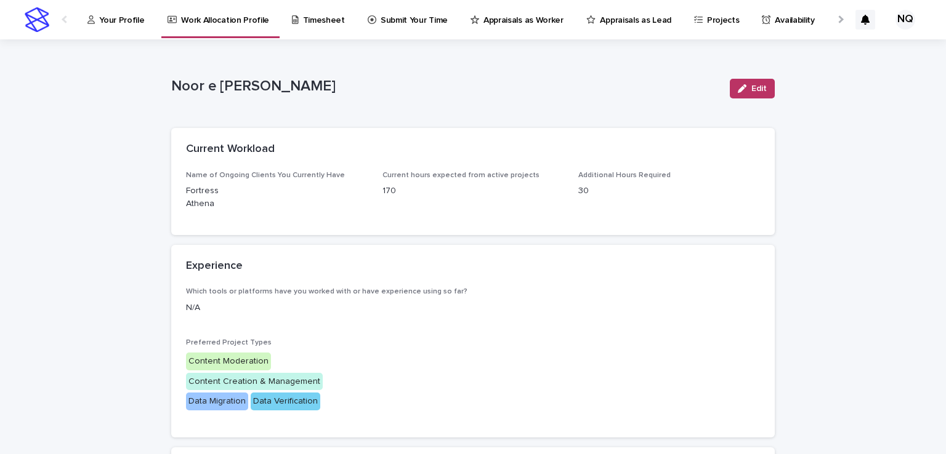
click at [707, 12] on p "Projects" at bounding box center [723, 13] width 33 height 26
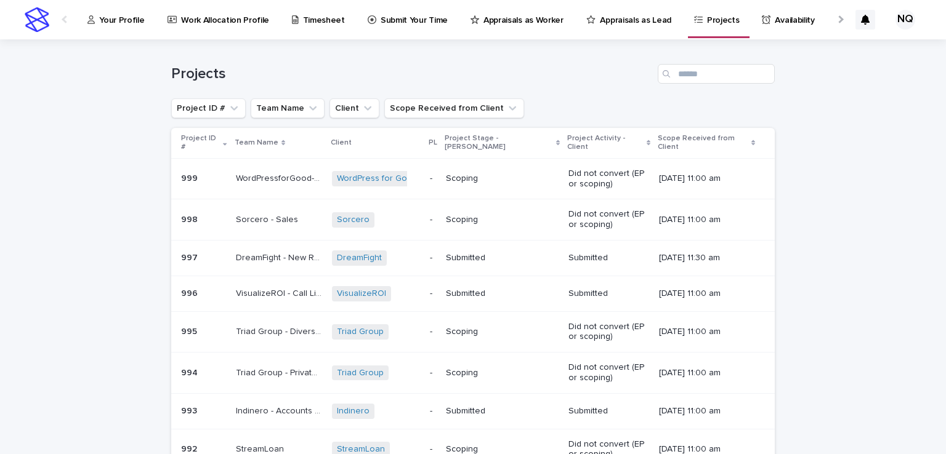
click at [638, 25] on p "Appraisals as Lead" at bounding box center [635, 13] width 71 height 26
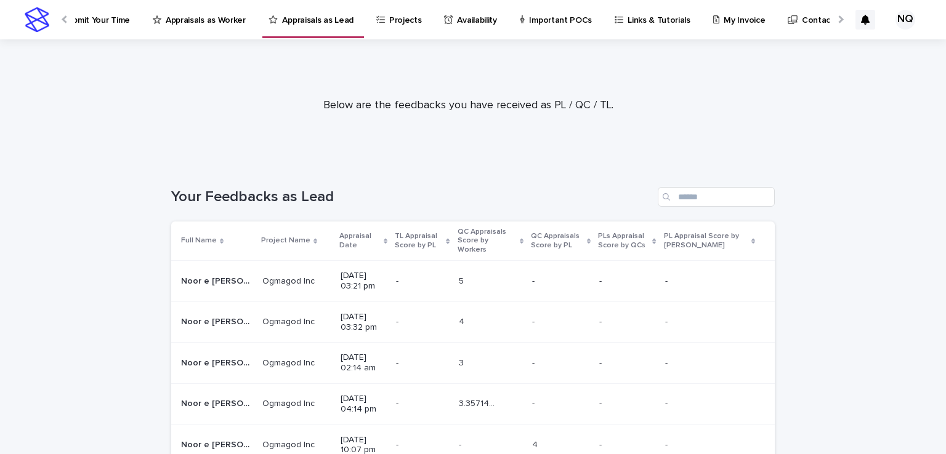
scroll to position [0, 345]
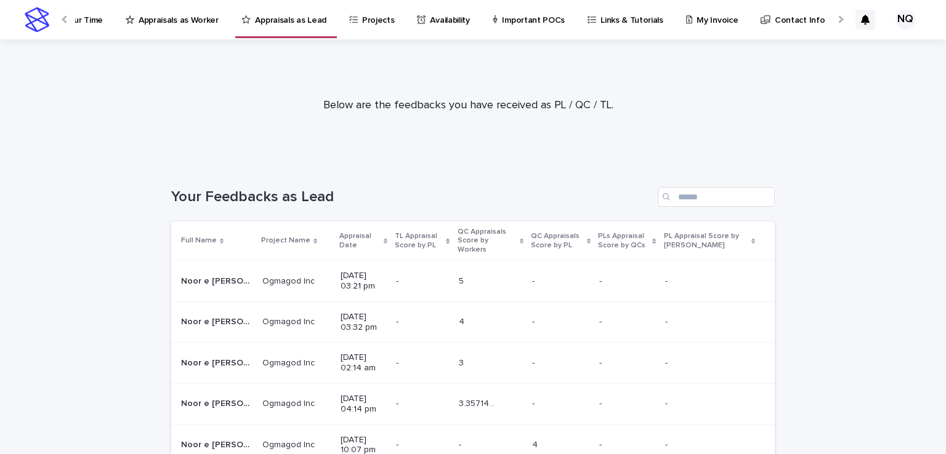
click at [502, 23] on p "Important POCs" at bounding box center [533, 13] width 63 height 26
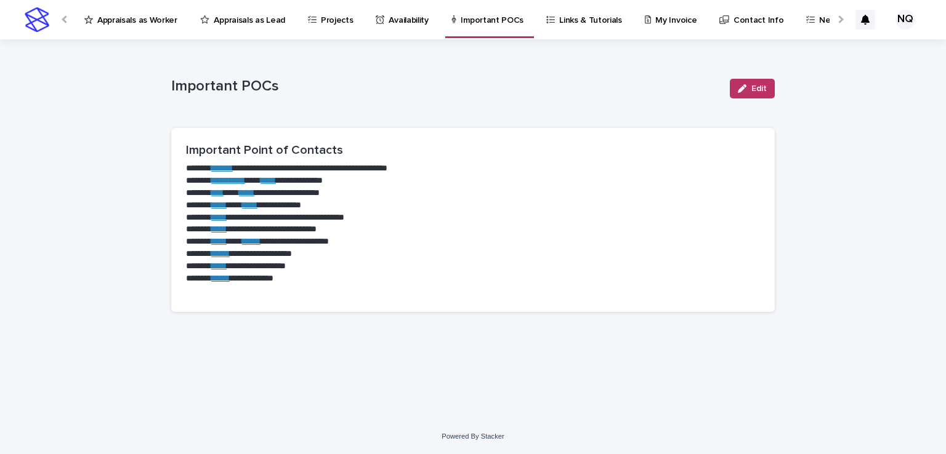
scroll to position [0, 417]
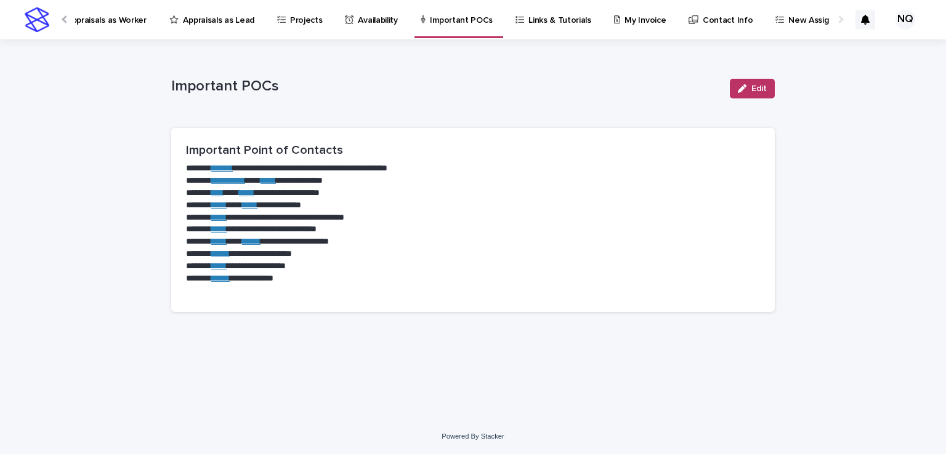
click at [624, 23] on p "My Invoice" at bounding box center [644, 13] width 41 height 26
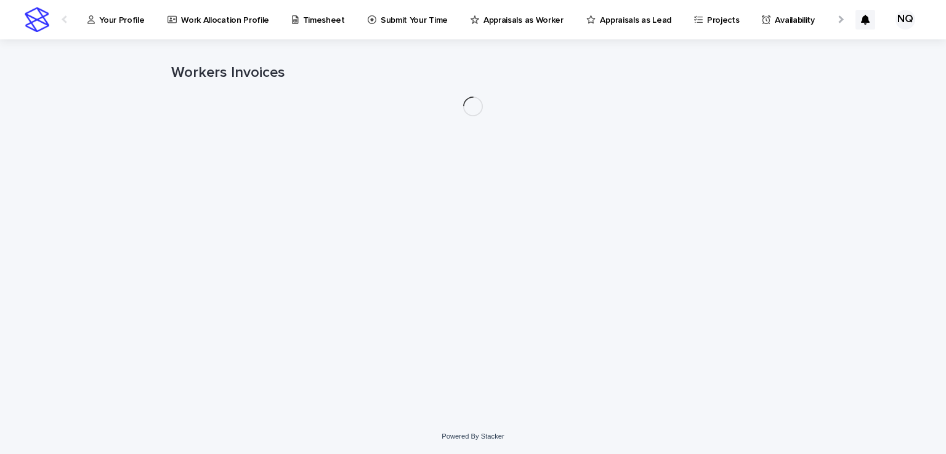
scroll to position [0, 5]
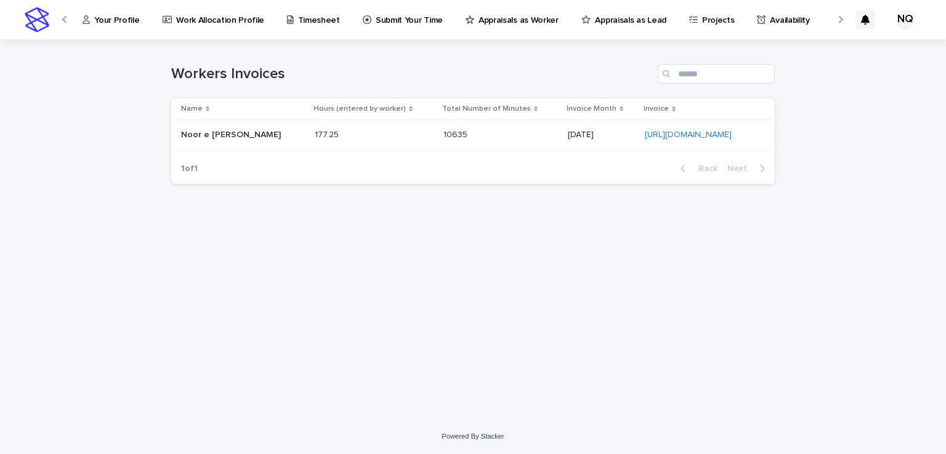
click at [208, 13] on p "Work Allocation Profile" at bounding box center [220, 13] width 88 height 26
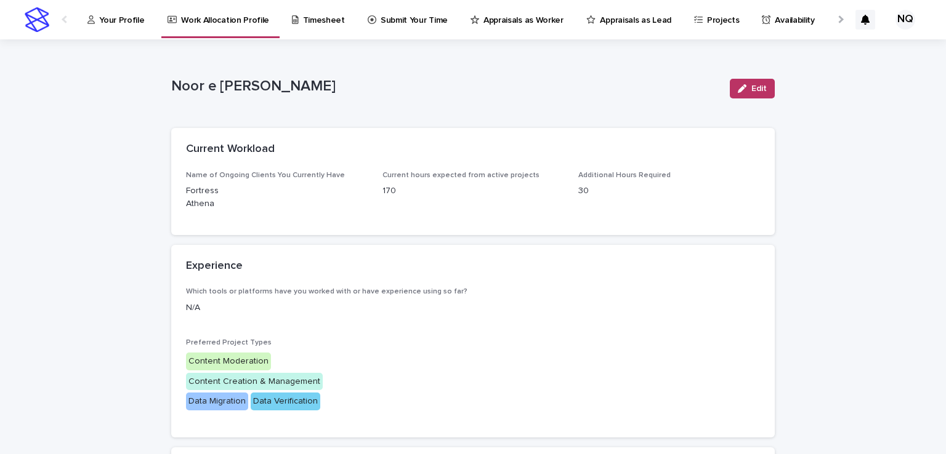
click at [208, 13] on p "Work Allocation Profile" at bounding box center [225, 13] width 88 height 26
click at [116, 17] on p "Your Profile" at bounding box center [121, 13] width 45 height 26
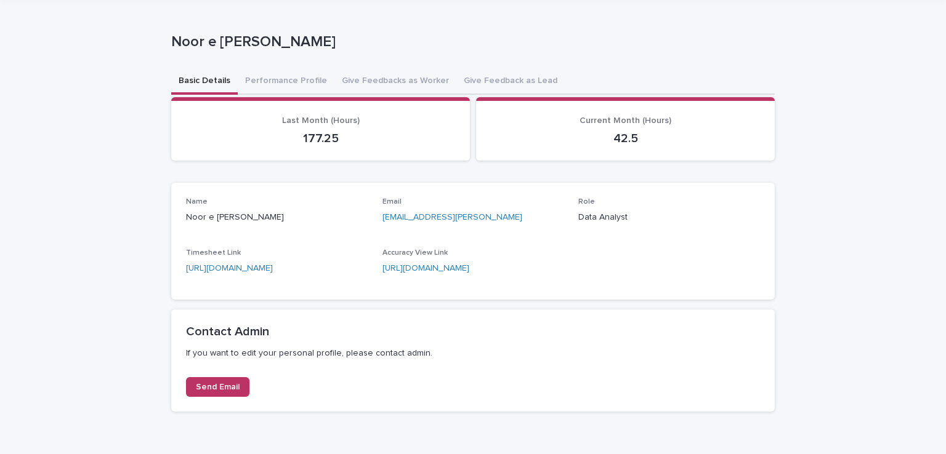
scroll to position [44, 0]
click at [438, 267] on link "[URL][DOMAIN_NAME]" at bounding box center [425, 269] width 87 height 9
